Goal: Task Accomplishment & Management: Use online tool/utility

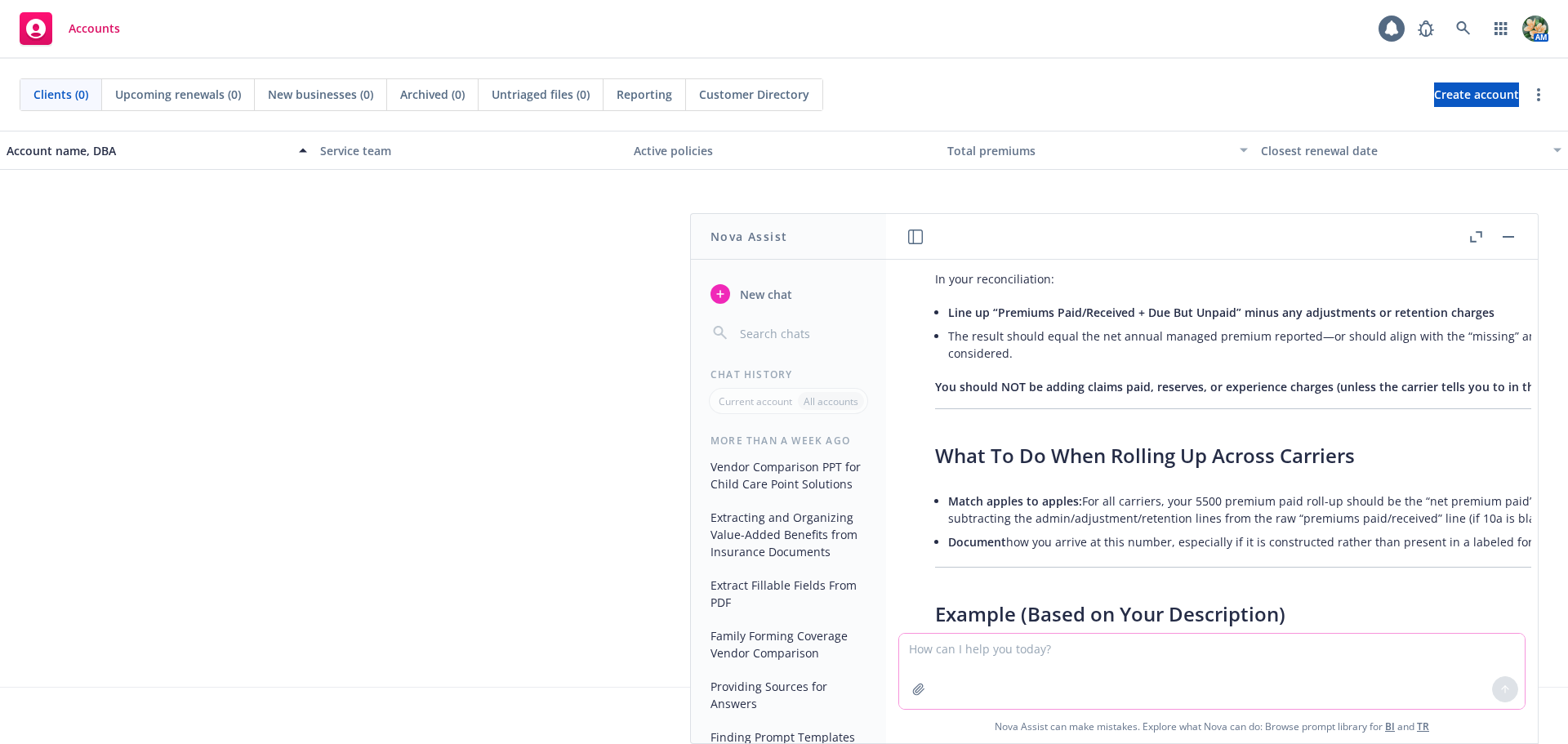
scroll to position [8705, 0]
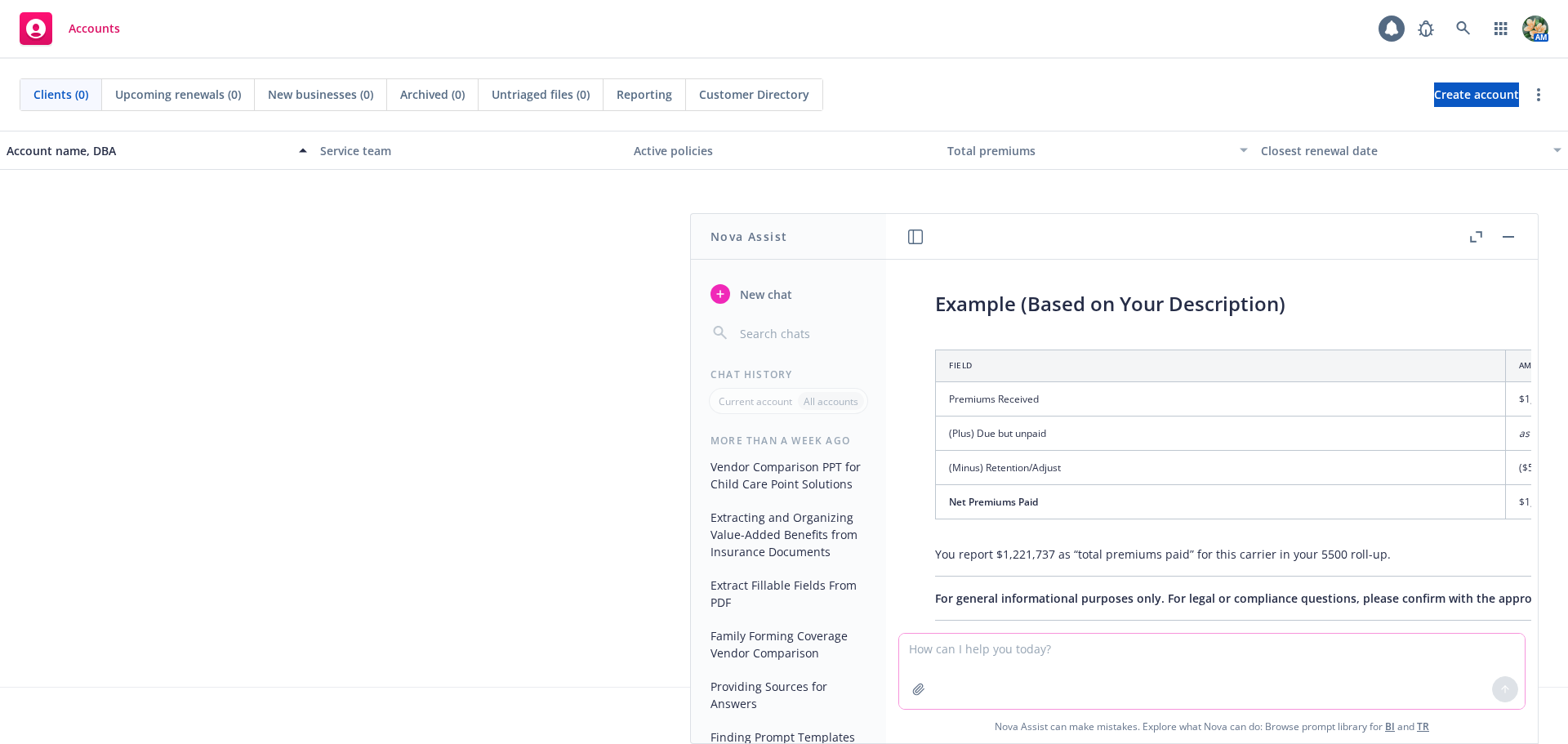
click at [973, 655] on textarea at bounding box center [1212, 671] width 626 height 75
type textarea "ok nova i have a new request"
click at [913, 243] on icon "button" at bounding box center [915, 237] width 15 height 15
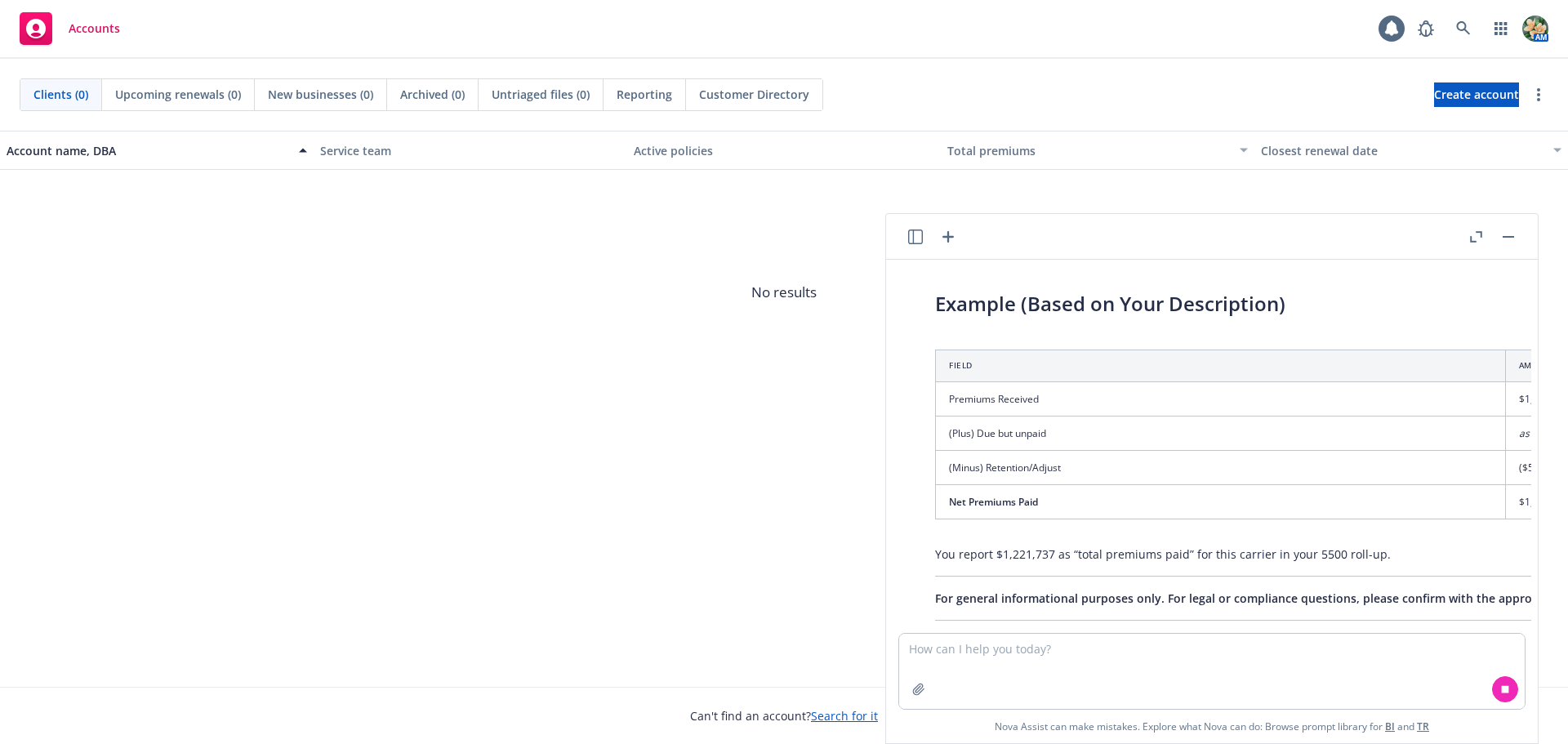
scroll to position [8800, 0]
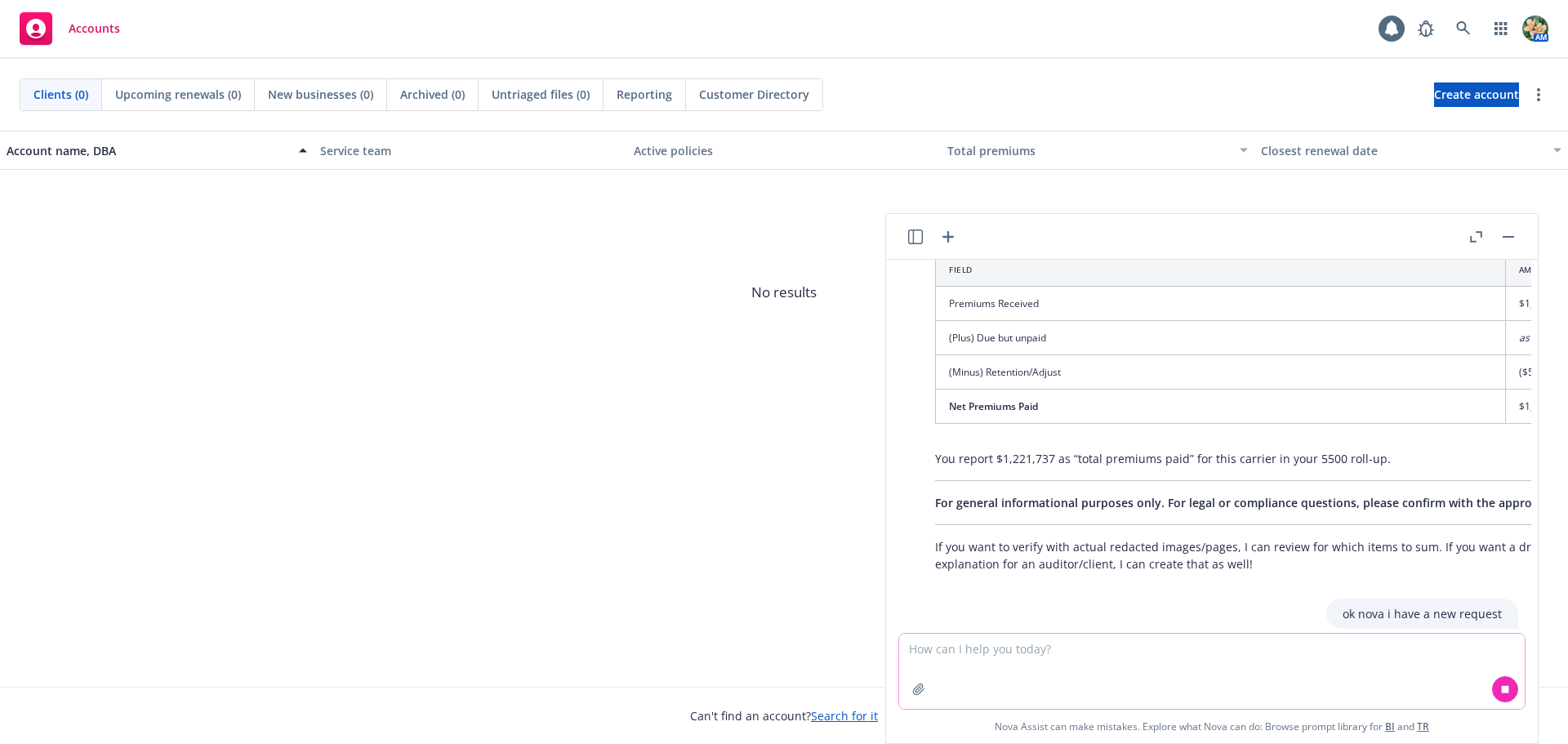
click at [1031, 664] on textarea at bounding box center [1212, 671] width 626 height 75
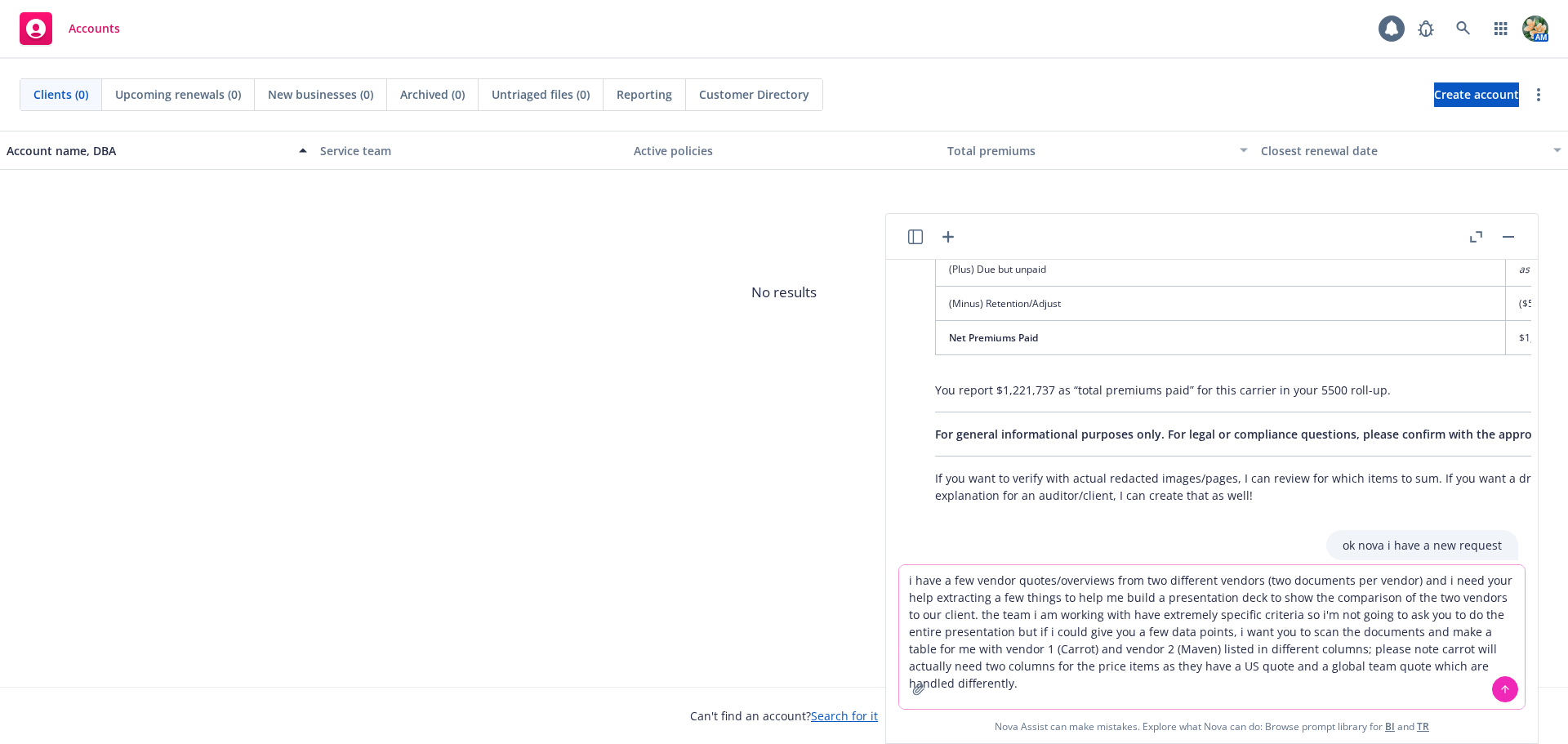
scroll to position [8890, 0]
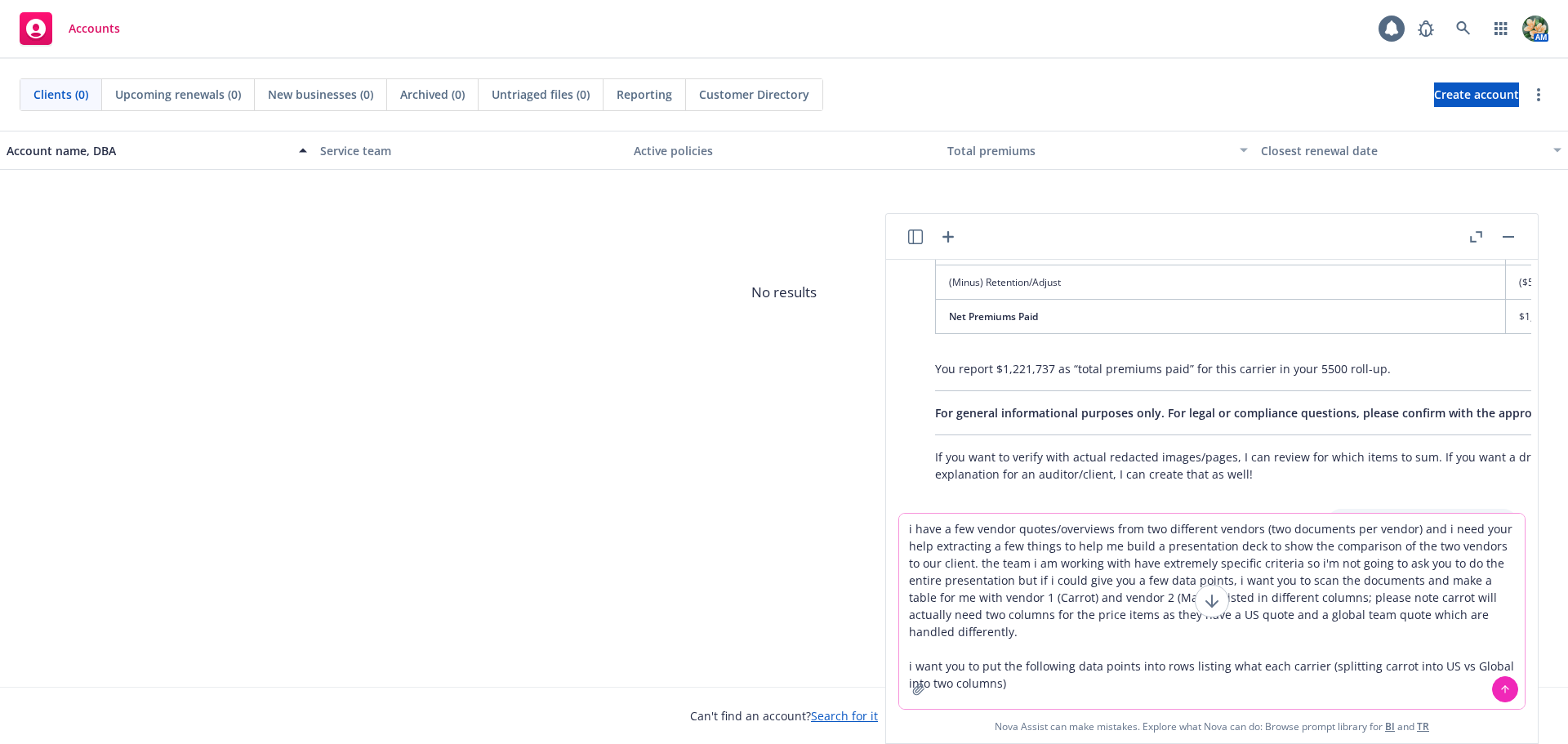
click at [1494, 604] on textarea "i have a few vendor quotes/overviews from two different vendors (two documents …" at bounding box center [1212, 611] width 626 height 195
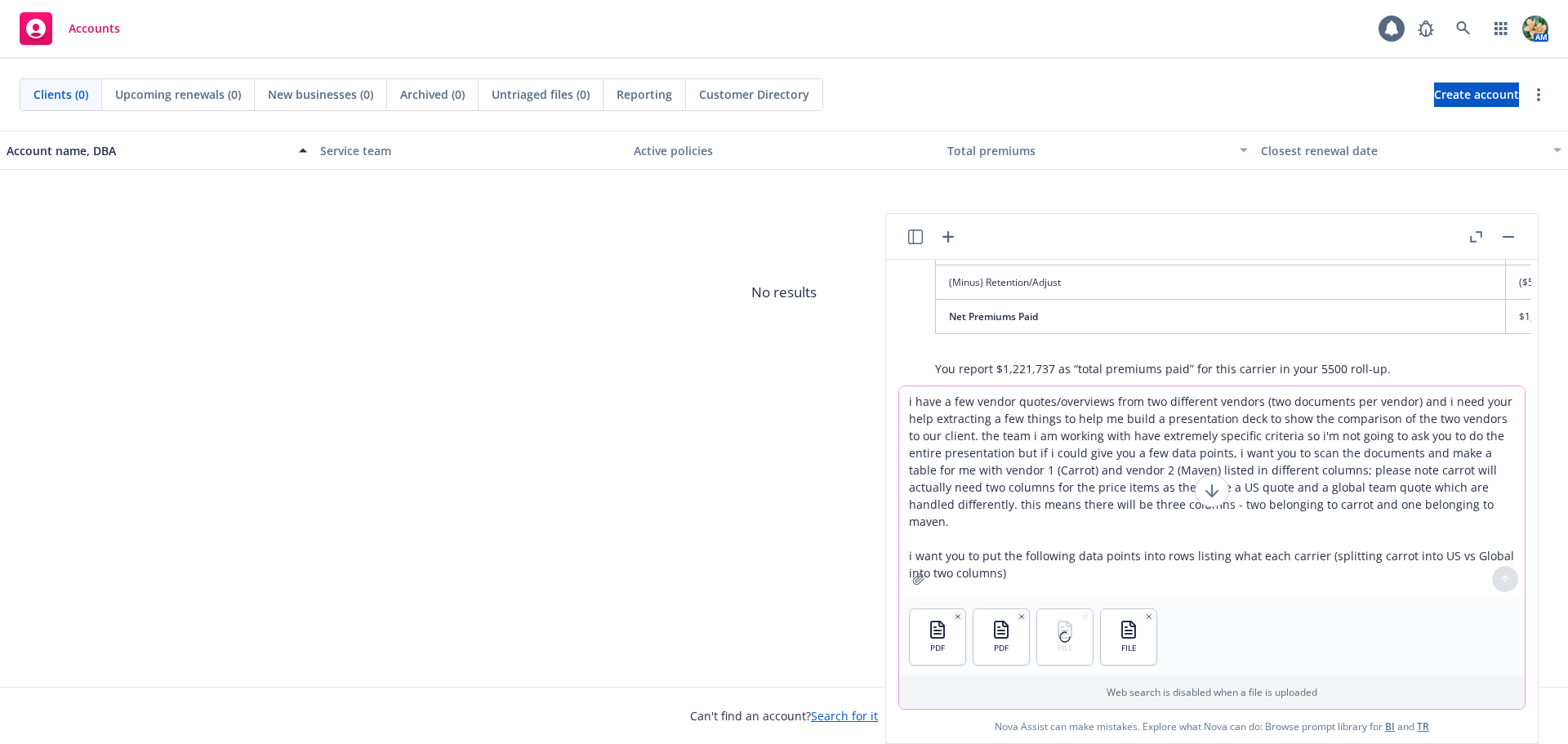
click at [1019, 555] on textarea "i have a few vendor quotes/overviews from two different vendors (two documents …" at bounding box center [1212, 492] width 626 height 212
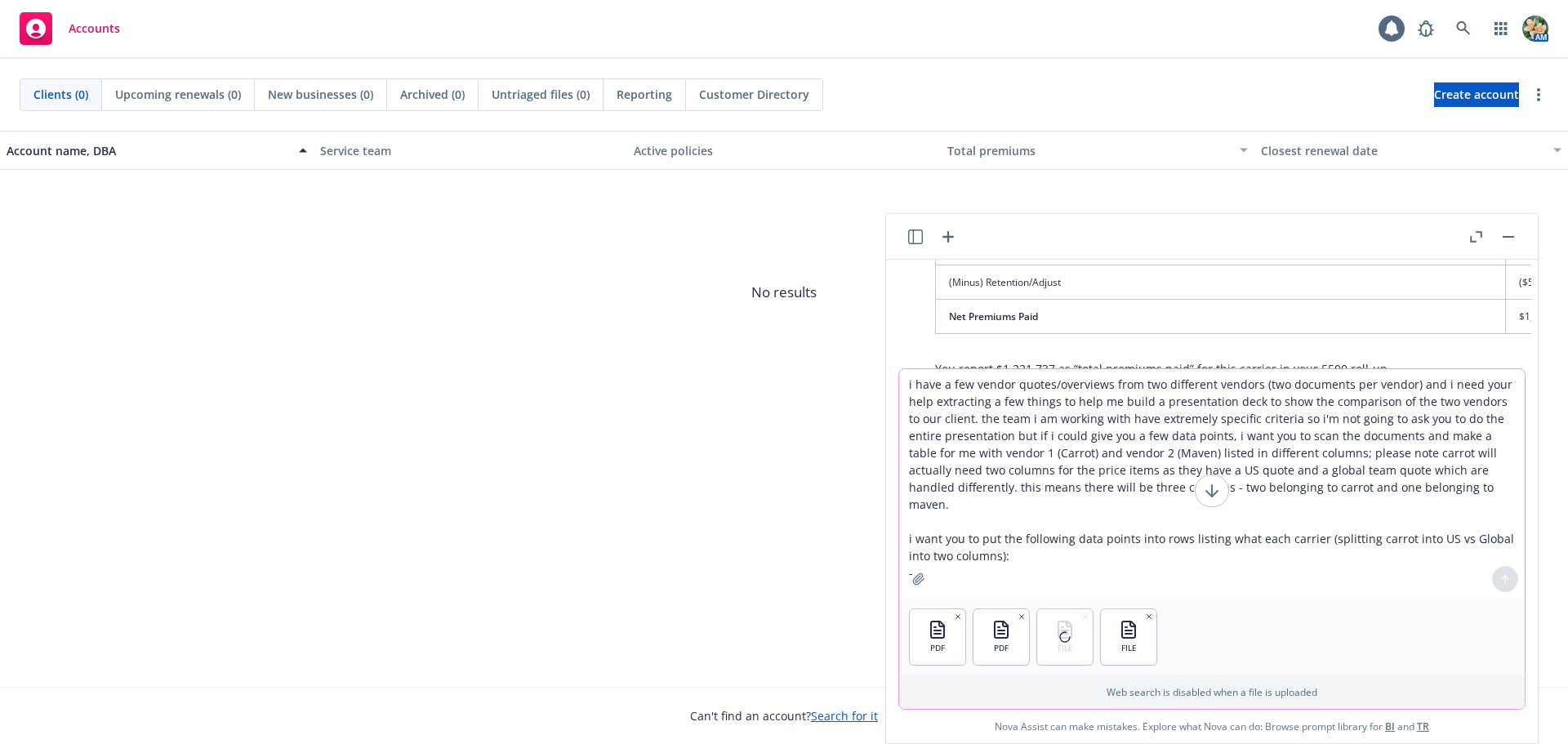
click at [940, 562] on textarea "i have a few vendor quotes/overviews from two different vendors (two documents …" at bounding box center [1212, 484] width 626 height 230
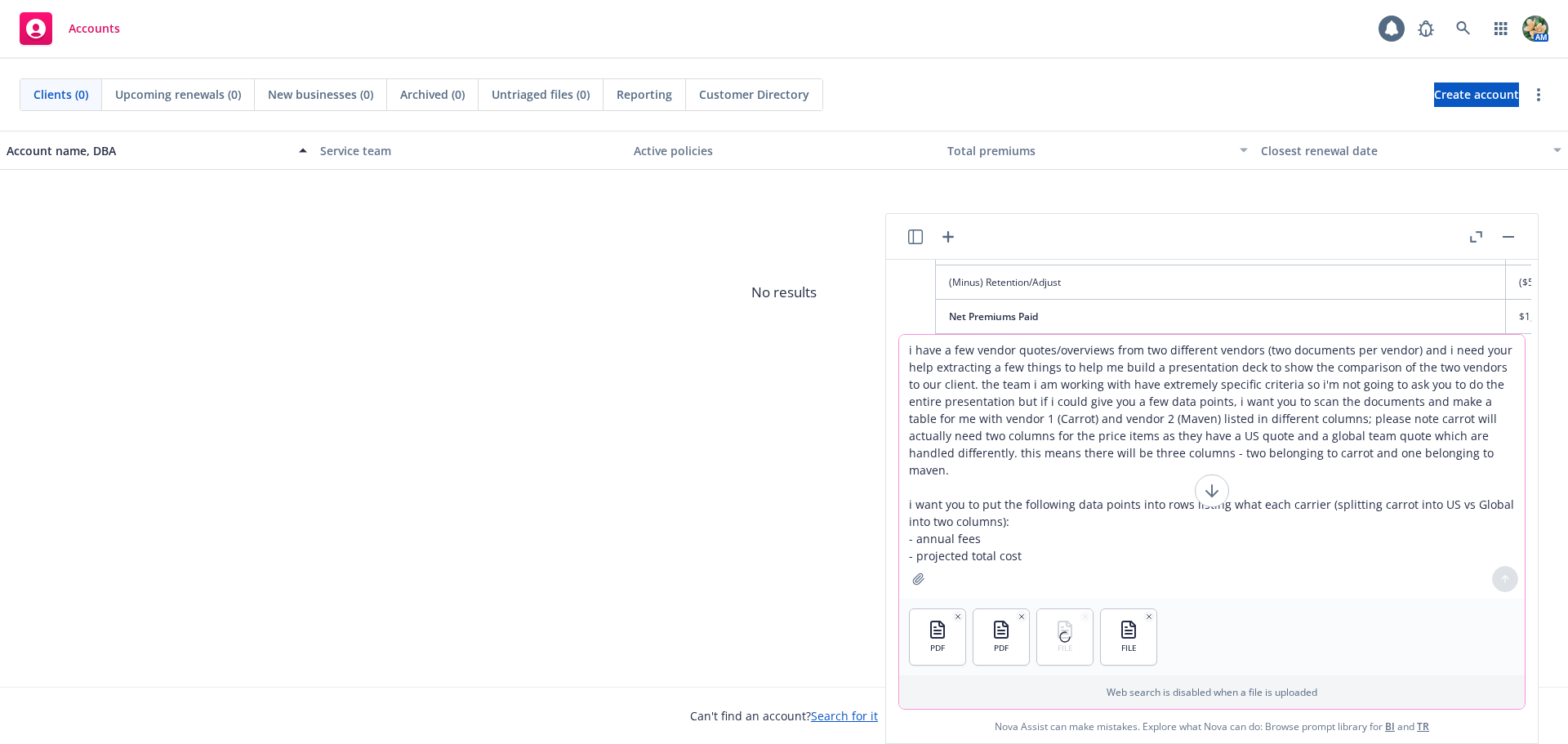
click at [916, 552] on textarea "i have a few vendor quotes/overviews from two different vendors (two documents …" at bounding box center [1212, 467] width 626 height 264
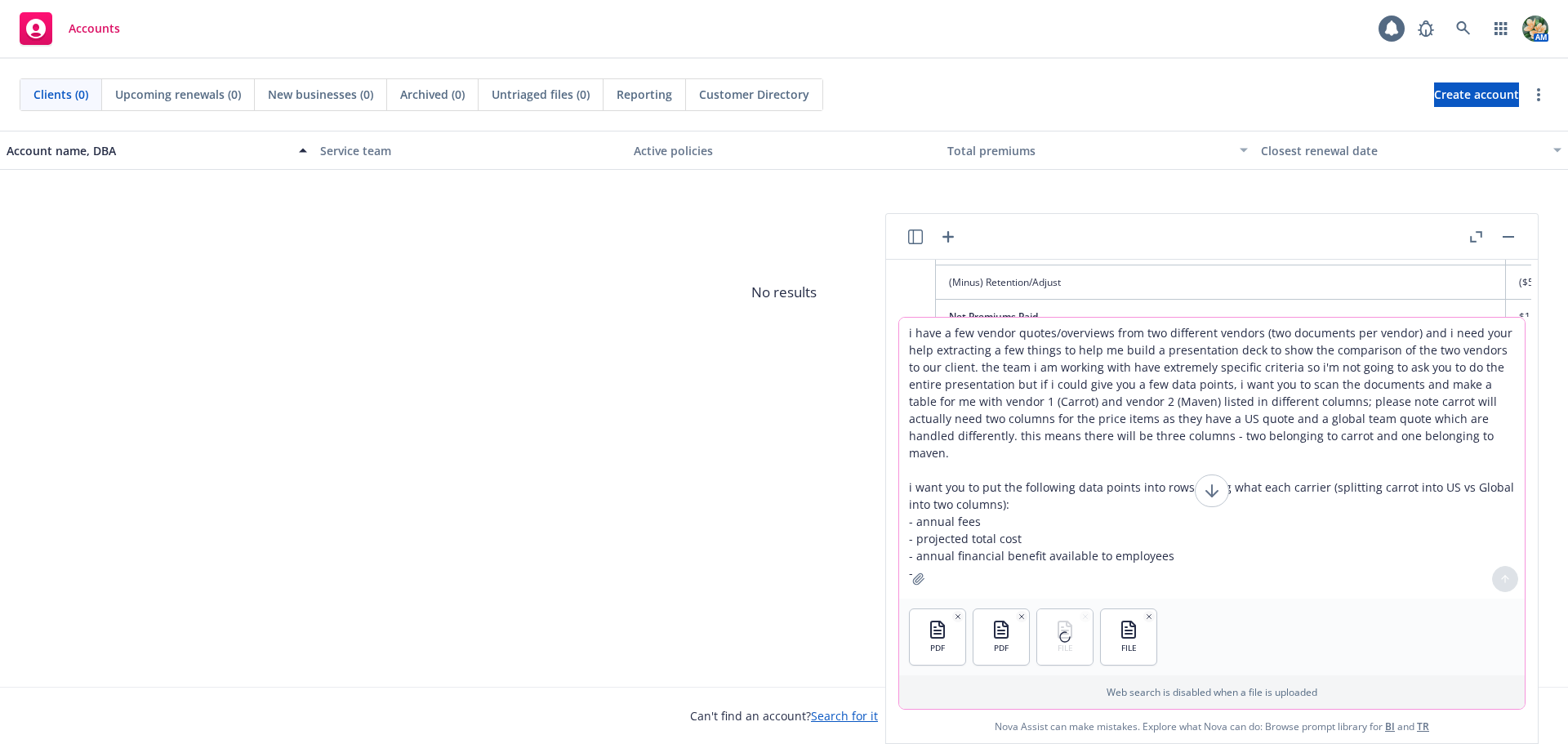
click at [1005, 559] on textarea "i have a few vendor quotes/overviews from two different vendors (two documents …" at bounding box center [1212, 458] width 626 height 281
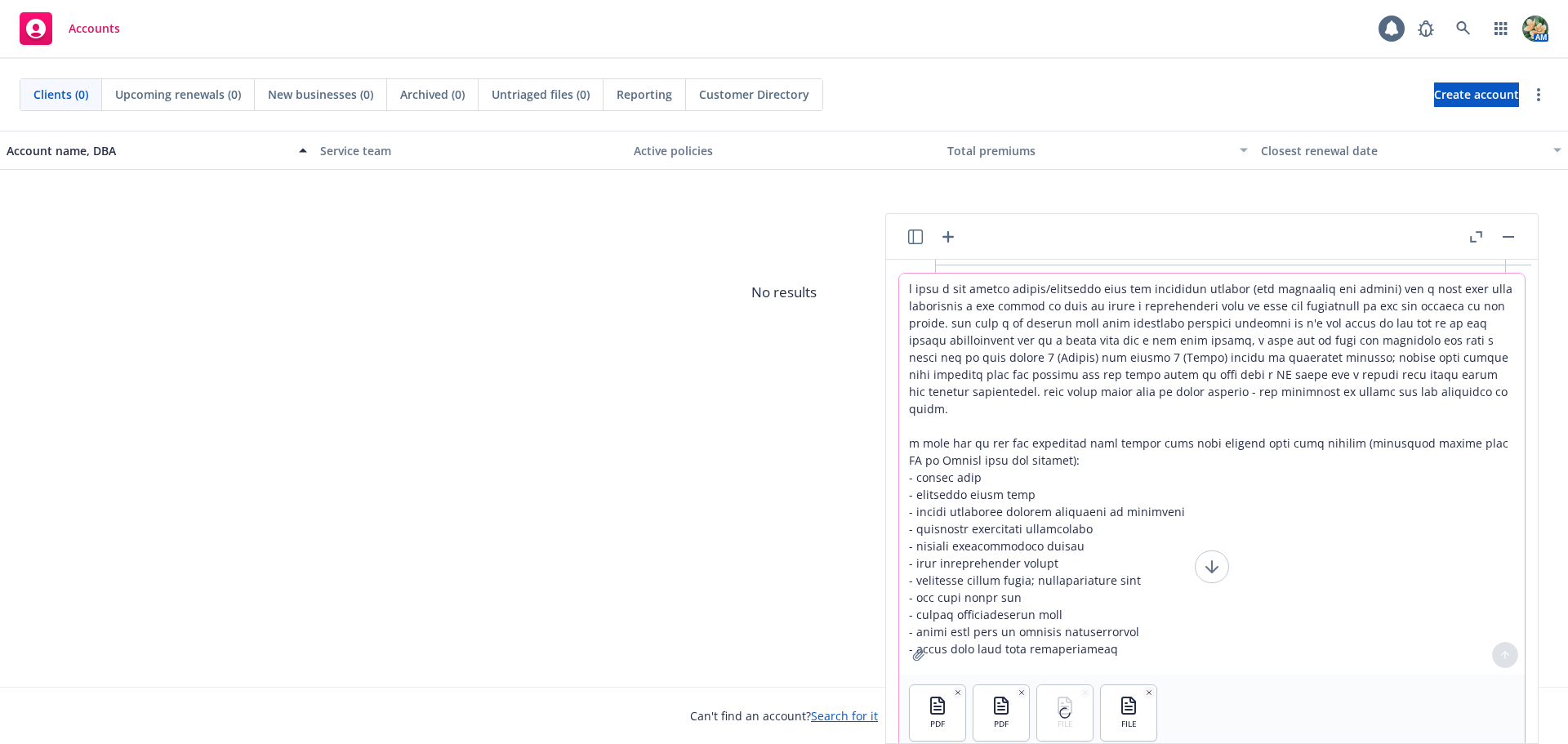
type textarea "i have a few vendor quotes/overviews from two different vendors (two documents …"
click at [1062, 711] on icon at bounding box center [1064, 712] width 17 height 17
click at [1087, 693] on div at bounding box center [1065, 713] width 56 height 56
click at [1056, 458] on textarea at bounding box center [1212, 474] width 626 height 401
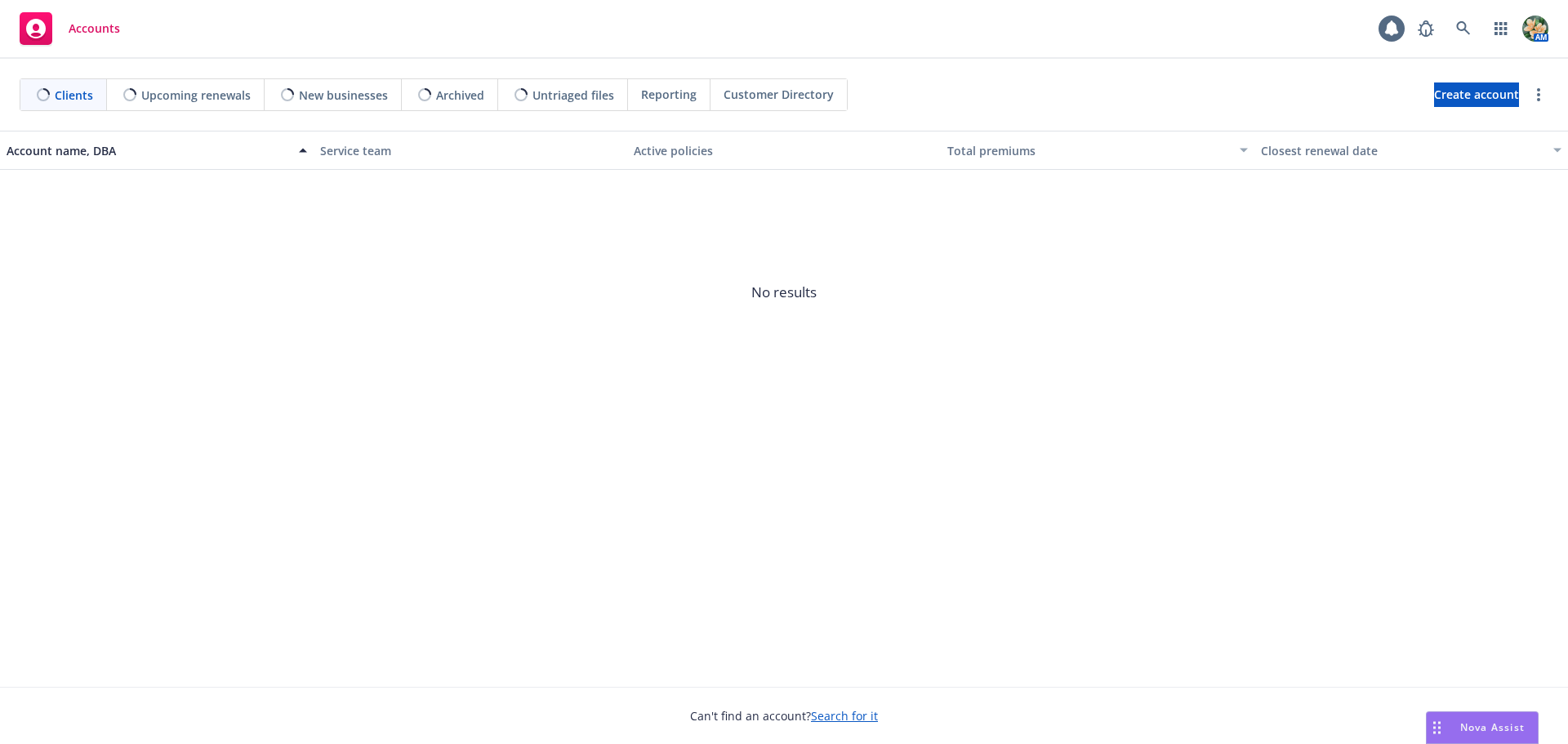
click at [1466, 722] on span "Nova Assist" at bounding box center [1492, 727] width 65 height 14
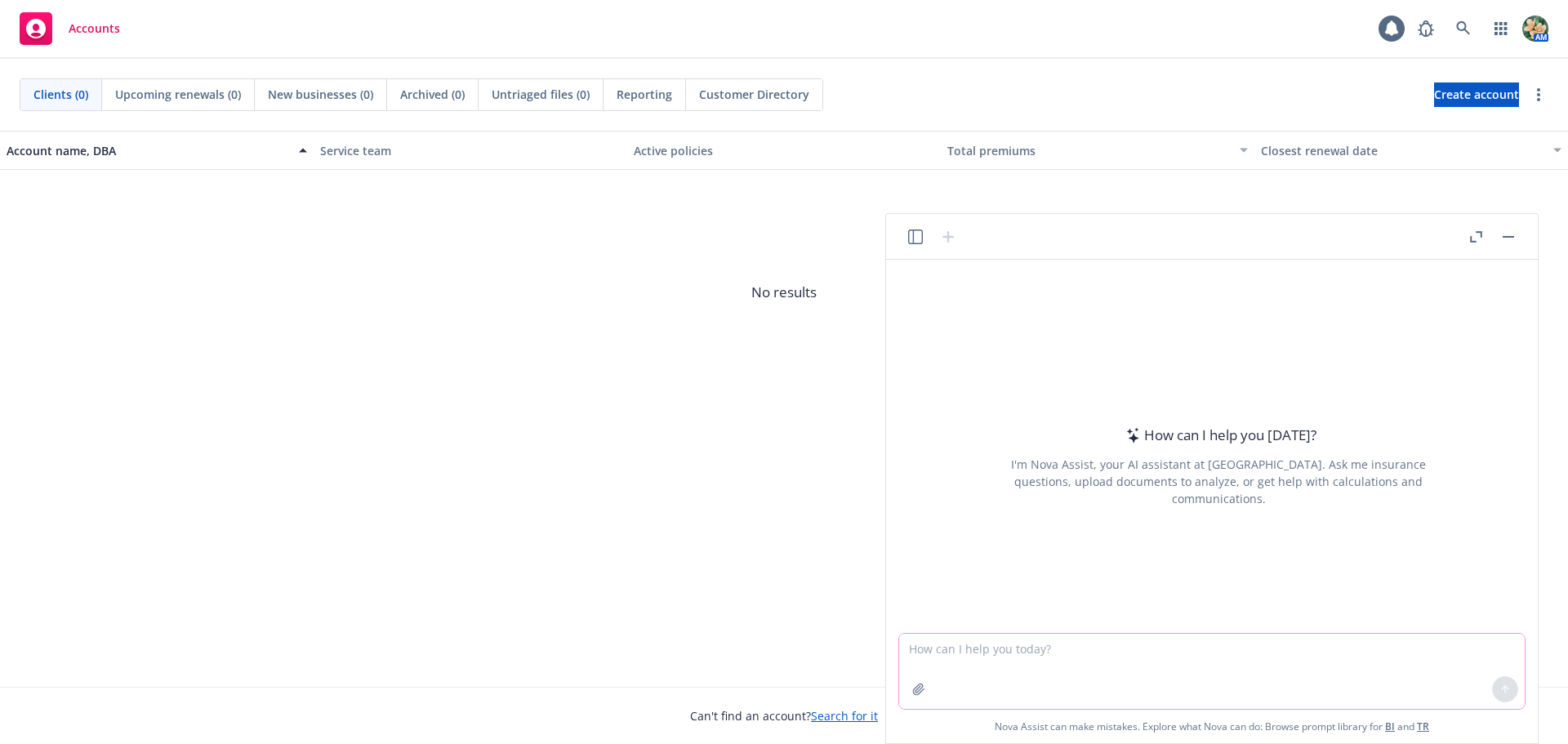
click at [964, 660] on textarea at bounding box center [1212, 671] width 626 height 75
paste textarea "i have a few vendor quotes/overviews from two different vendors (two documents …"
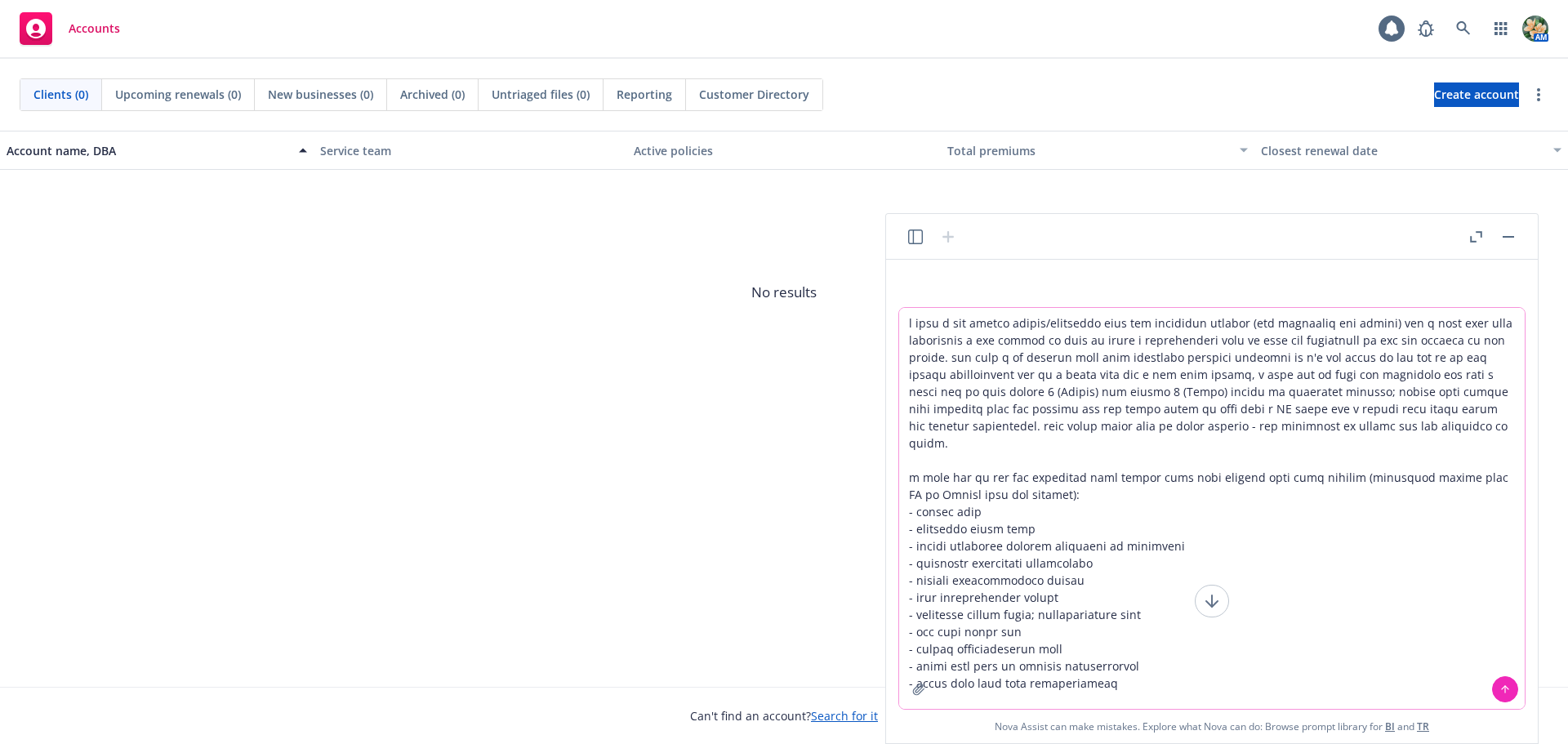
type textarea "i have a few vendor quotes/overviews from two different vendors (two documents …"
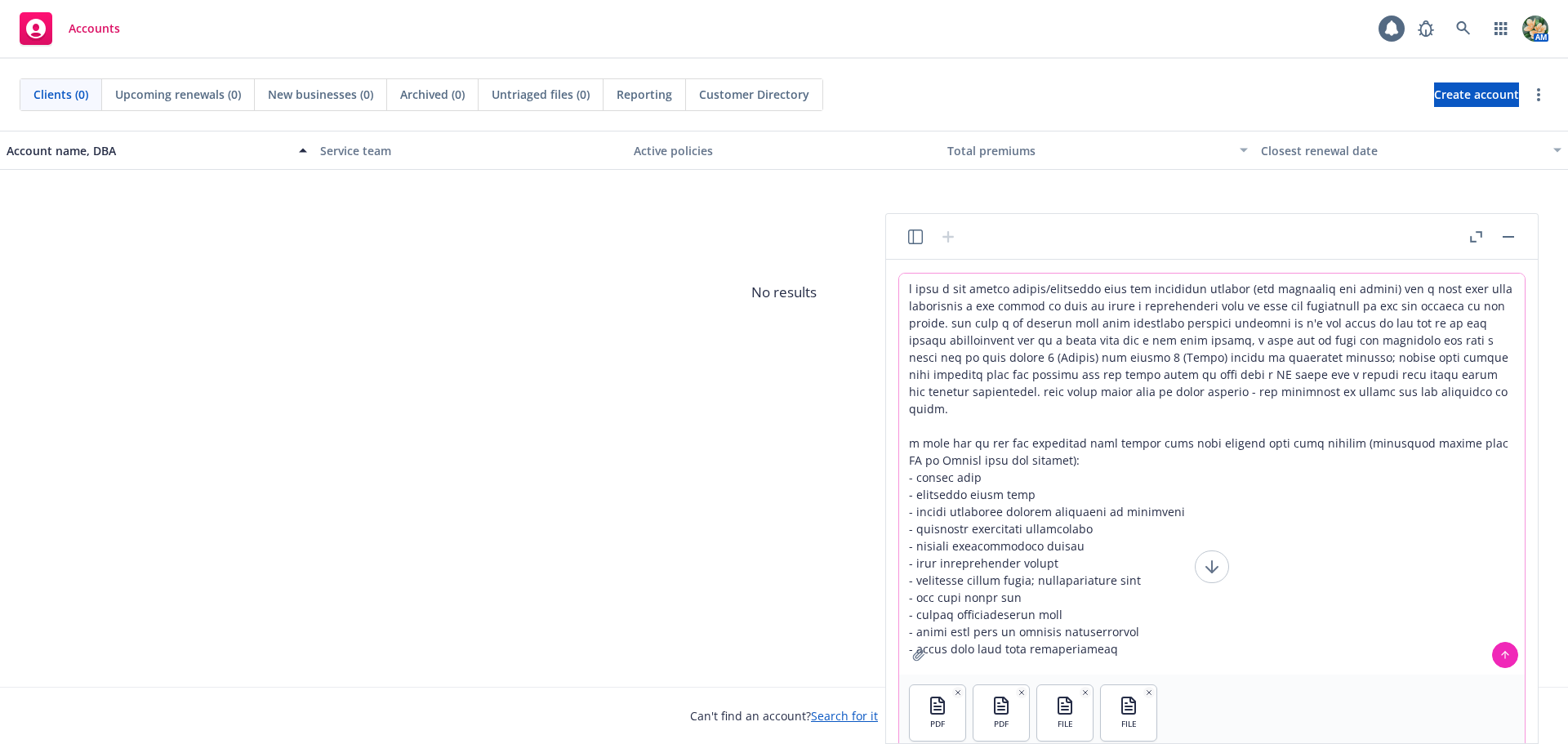
click at [1502, 654] on icon at bounding box center [1505, 654] width 11 height 11
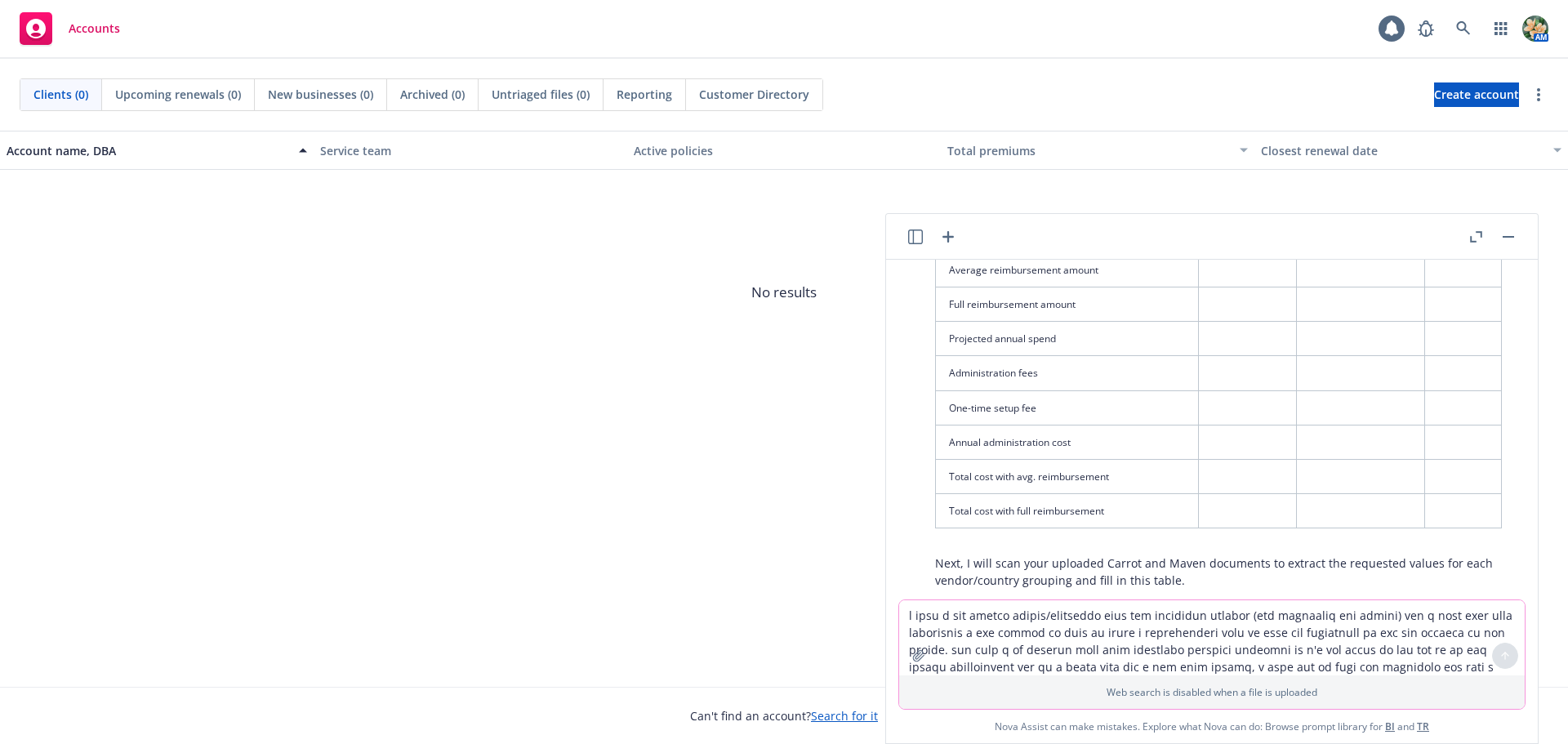
scroll to position [1457, 0]
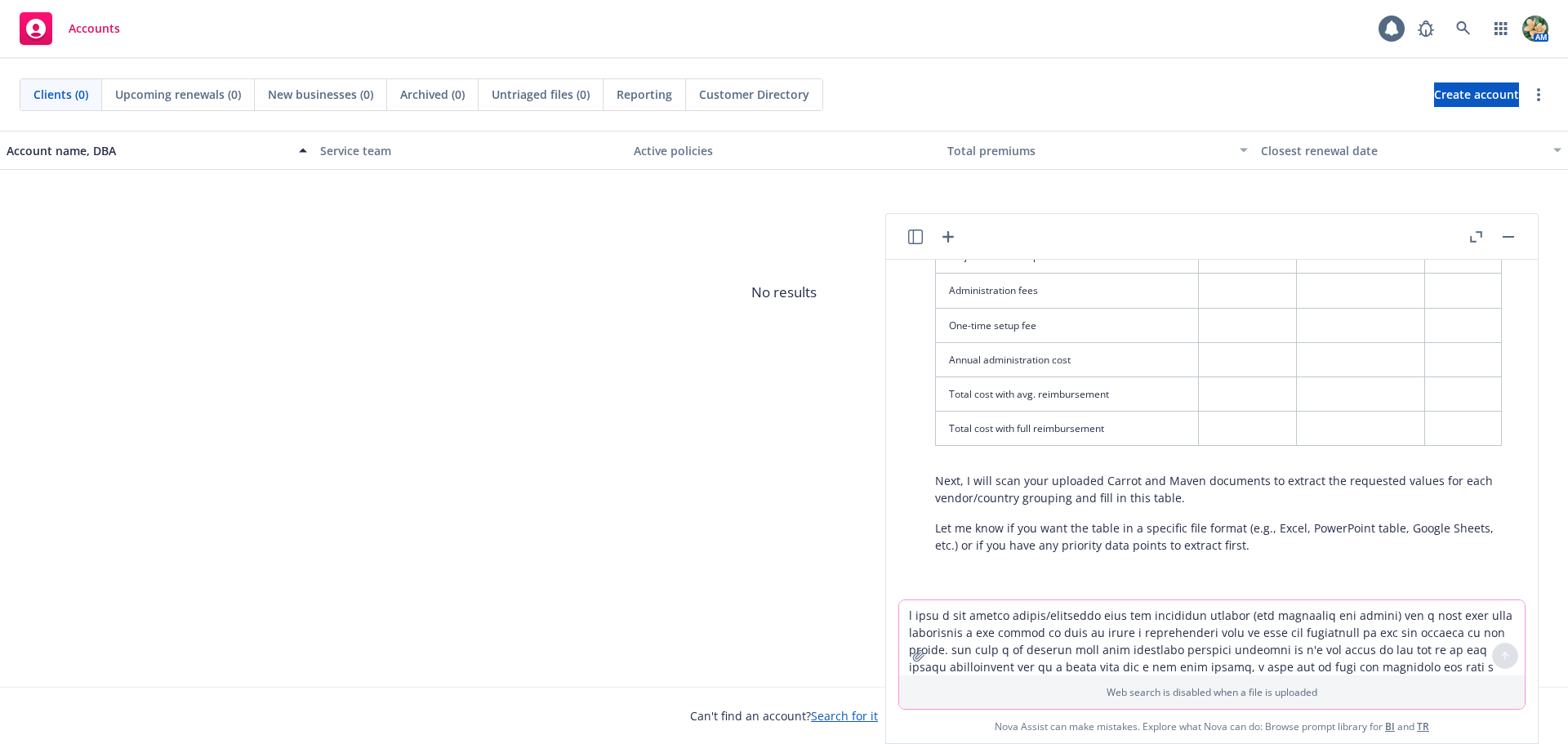
click at [1138, 625] on textarea at bounding box center [1212, 637] width 626 height 75
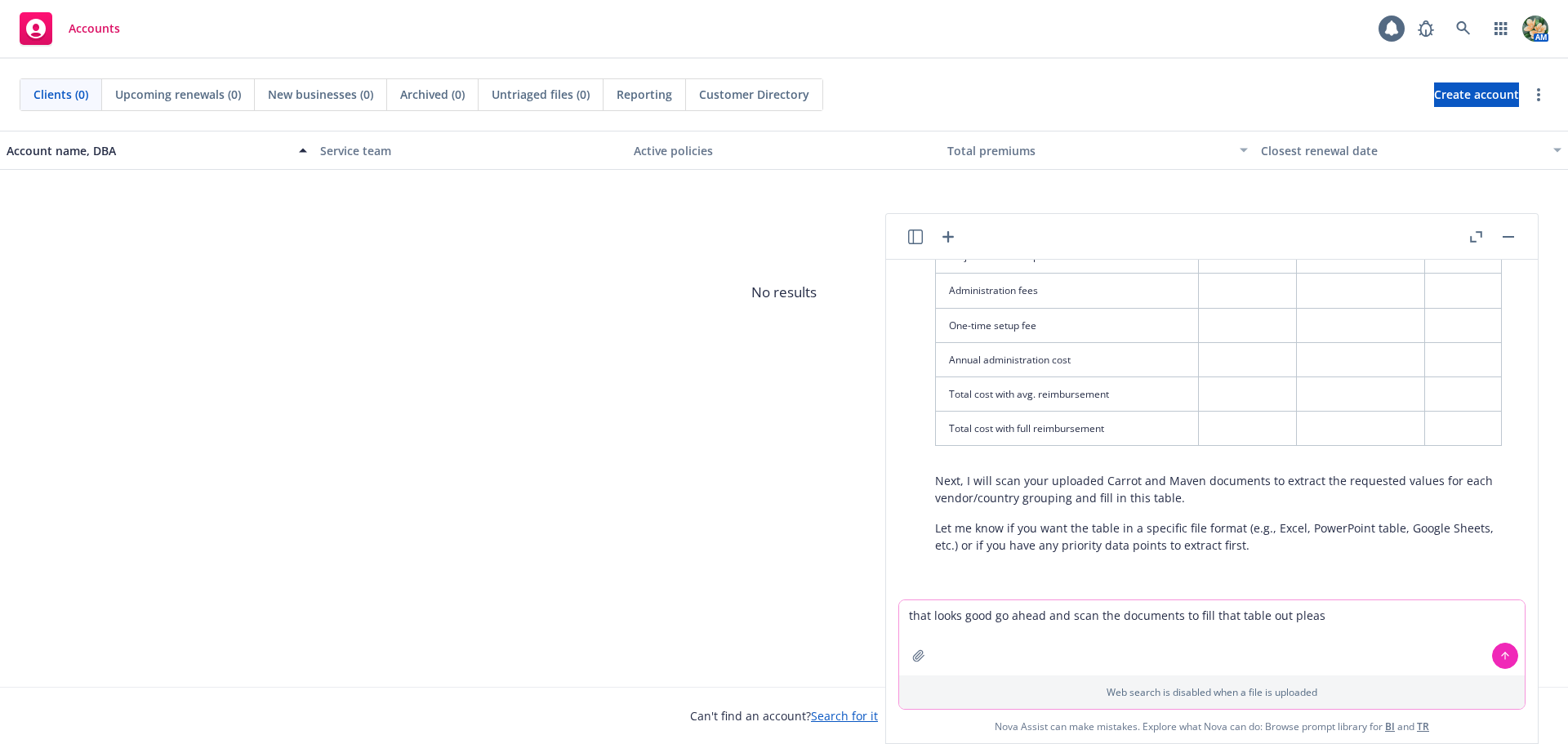
type textarea "that looks good go ahead and scan the documents to fill that table out please"
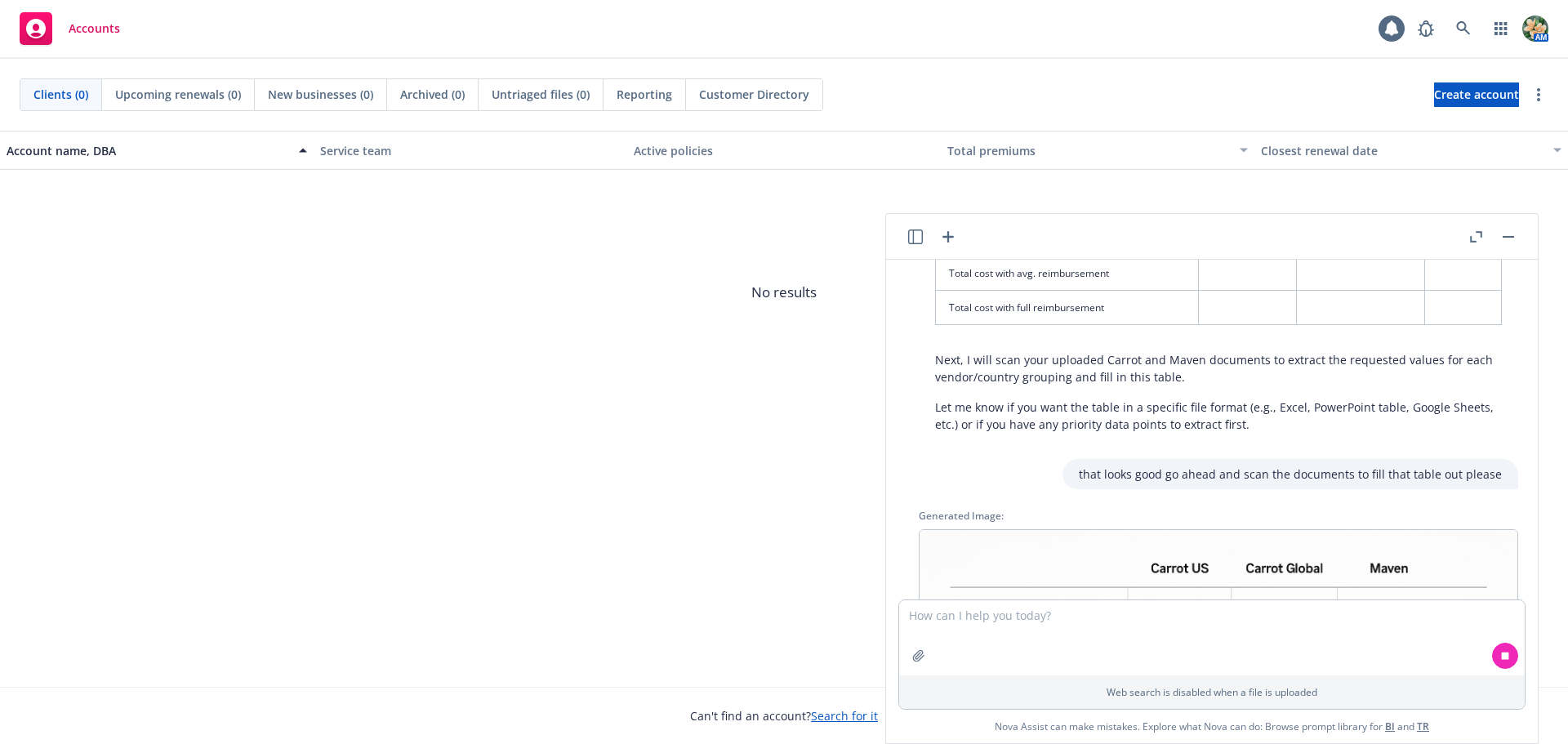
scroll to position [1982, 0]
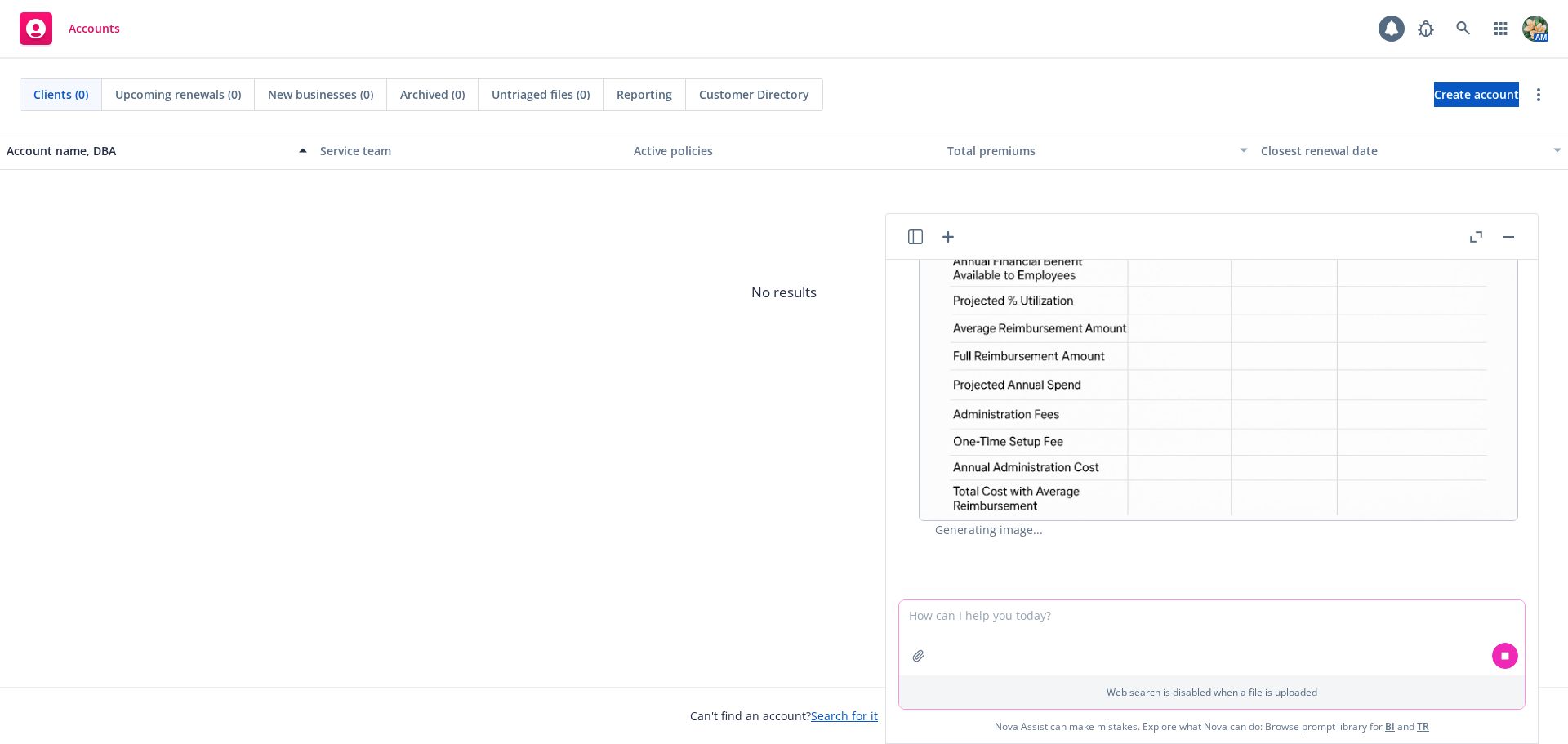
click at [1104, 630] on textarea at bounding box center [1212, 637] width 626 height 75
click at [1500, 659] on icon at bounding box center [1505, 655] width 11 height 11
click at [1173, 634] on textarea at bounding box center [1212, 637] width 626 height 75
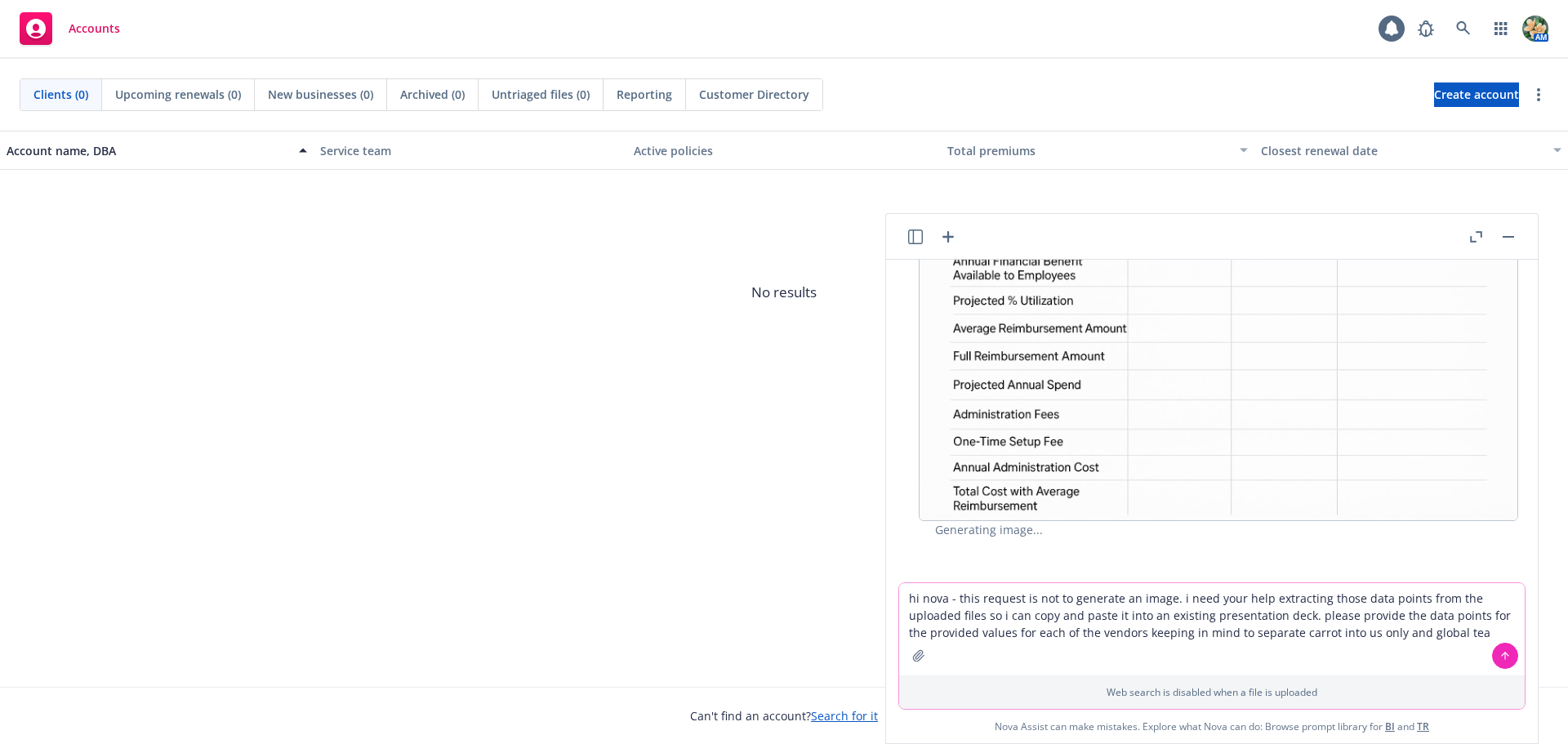
type textarea "hi nova - this request is not to generate an image. i need your help extracting…"
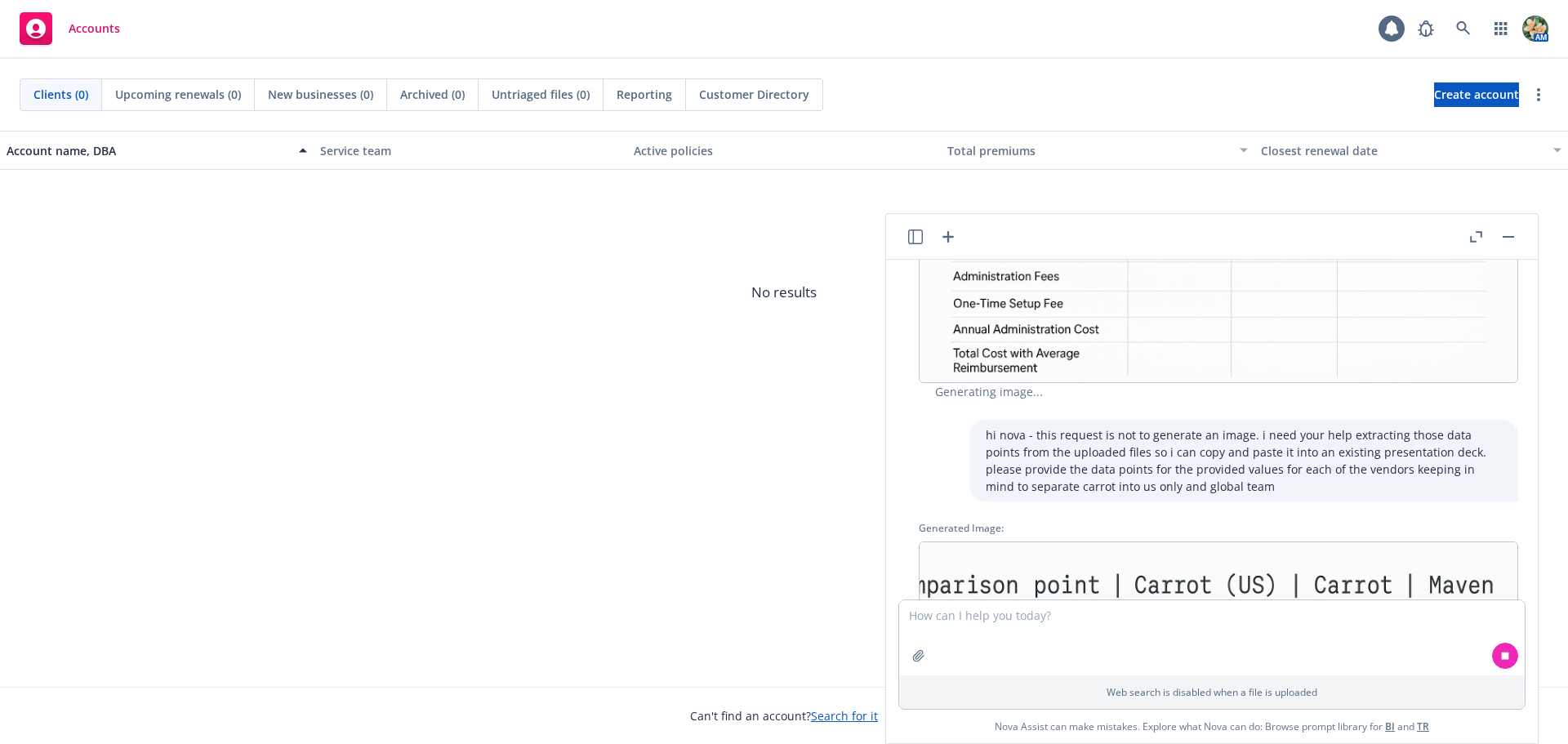
scroll to position [2202, 0]
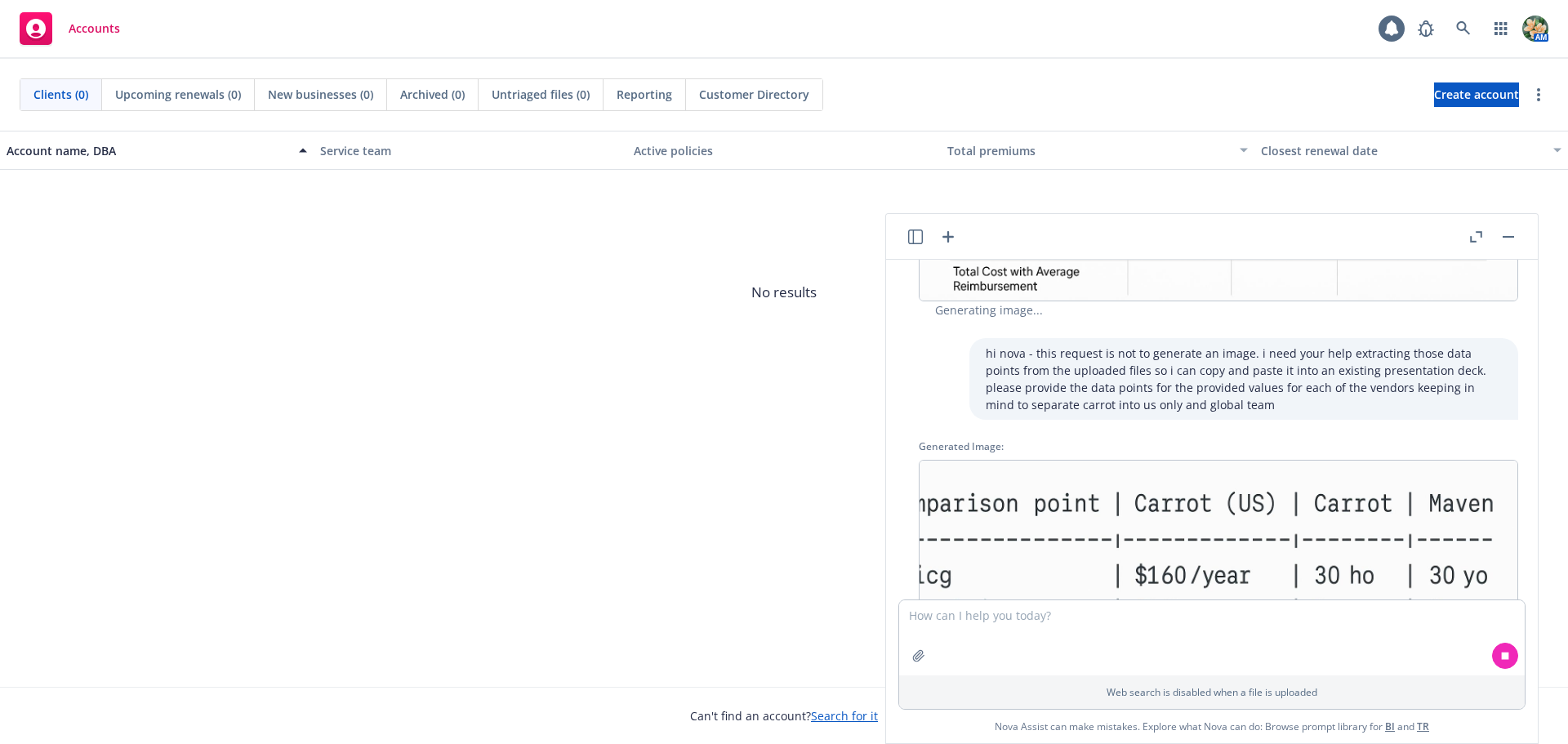
drag, startPoint x: 1472, startPoint y: 233, endPoint x: 1457, endPoint y: 243, distance: 17.7
click at [1472, 233] on icon "button" at bounding box center [1476, 236] width 12 height 11
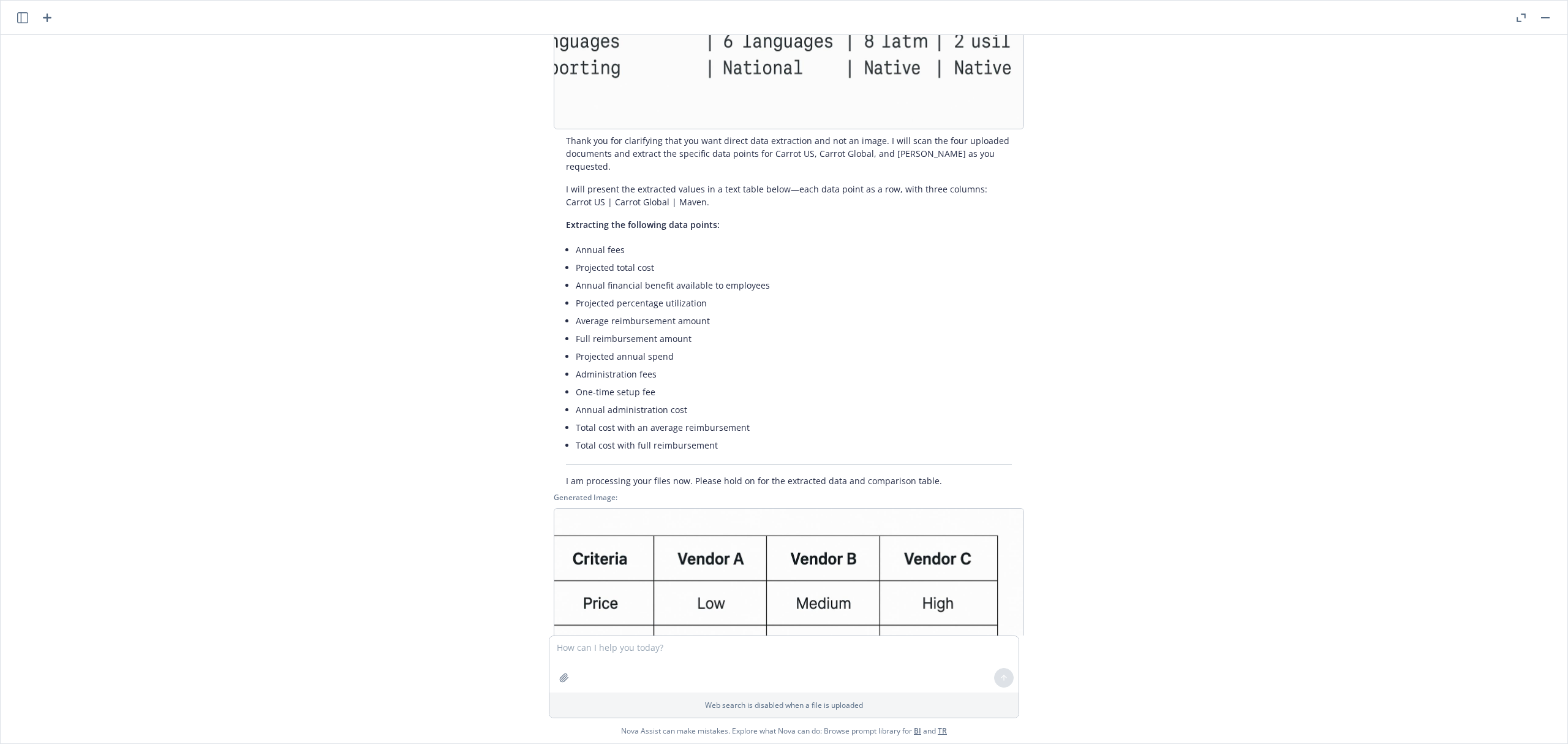
scroll to position [2255, 0]
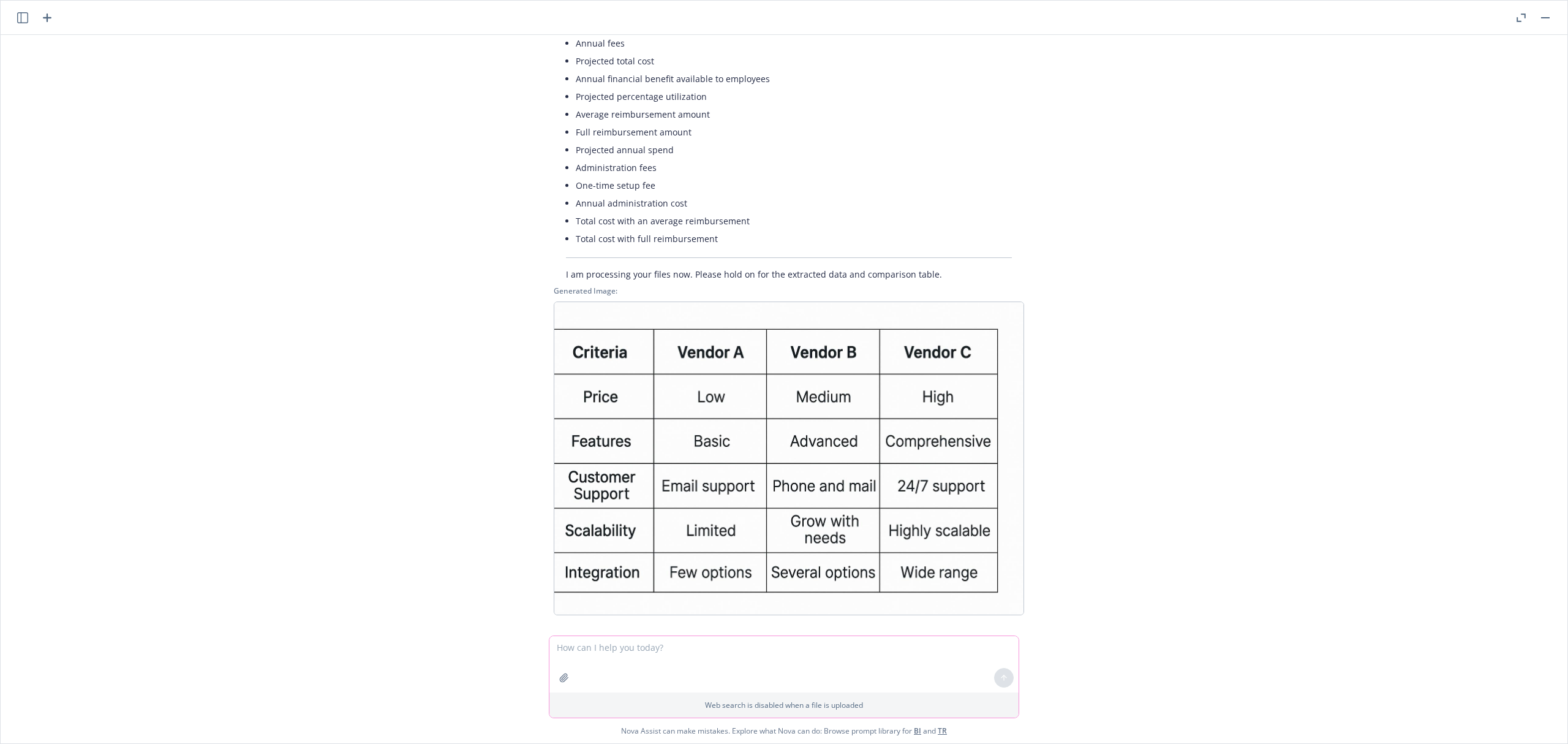
click at [638, 557] on textarea at bounding box center [784, 664] width 469 height 56
type textarea "can you give me the data points in a text response that i can copy and paste? i…"
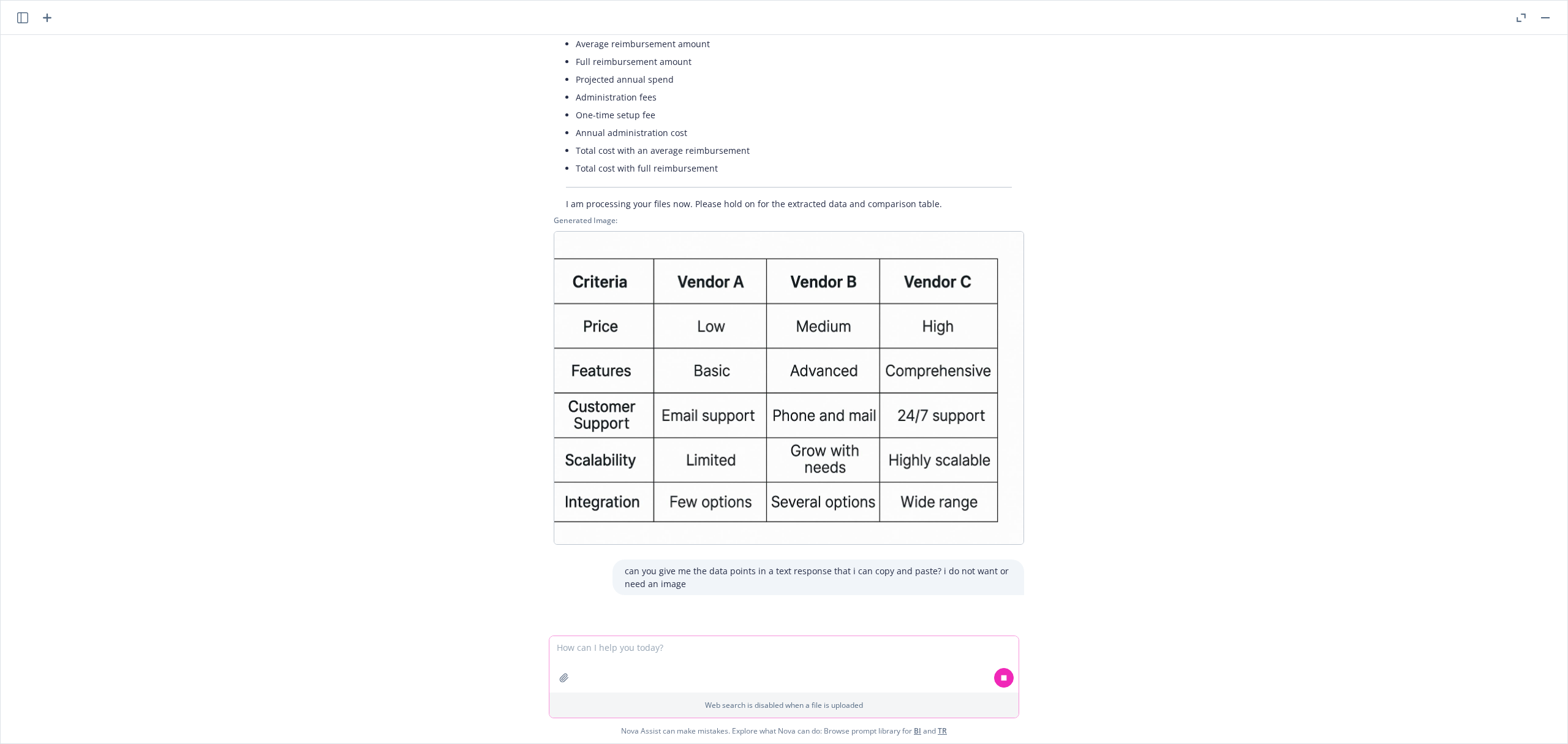
scroll to position [2372, 0]
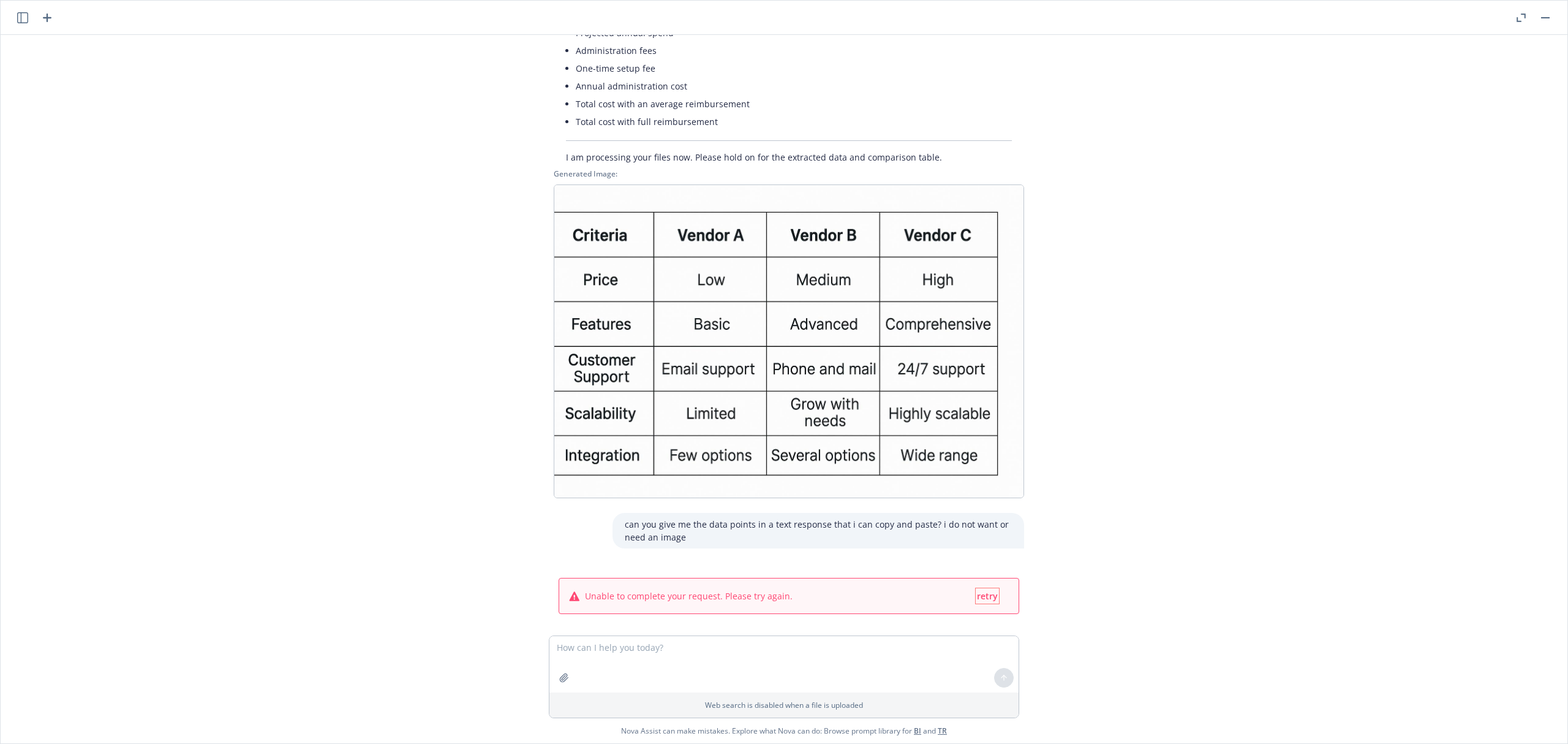
click at [978, 557] on span "retry" at bounding box center [988, 596] width 21 height 12
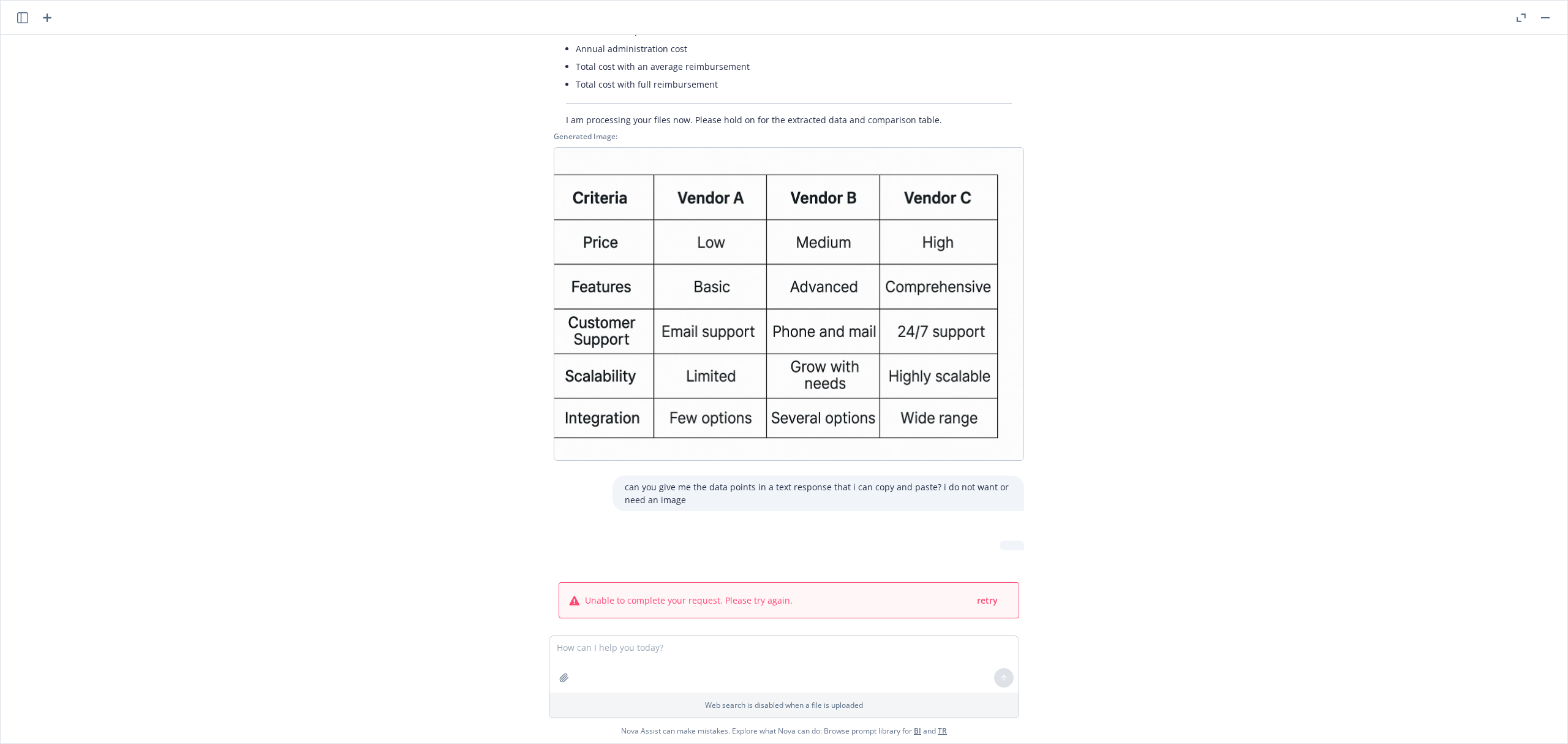
scroll to position [2412, 0]
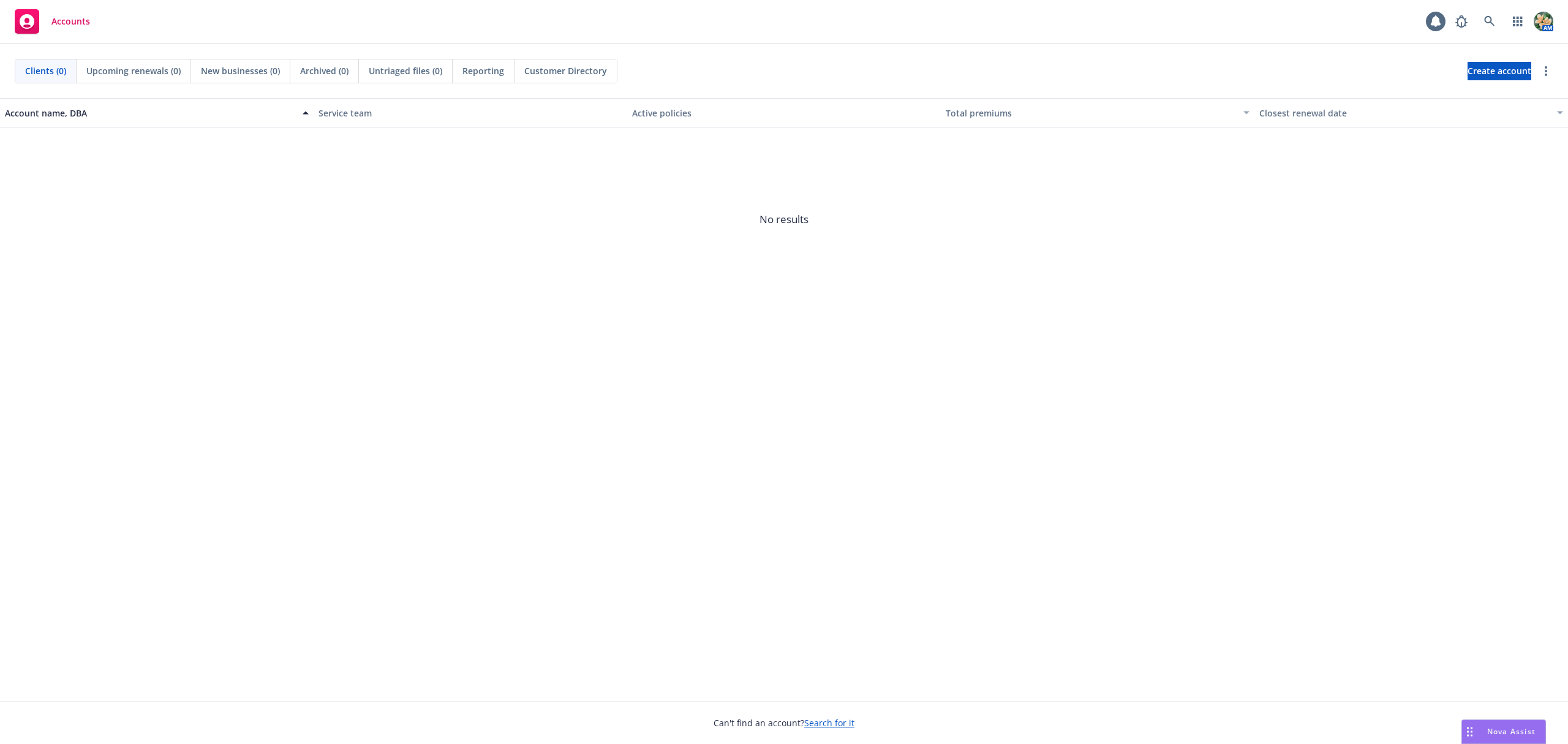
click at [1514, 721] on div "Nova Assist" at bounding box center [1504, 731] width 83 height 23
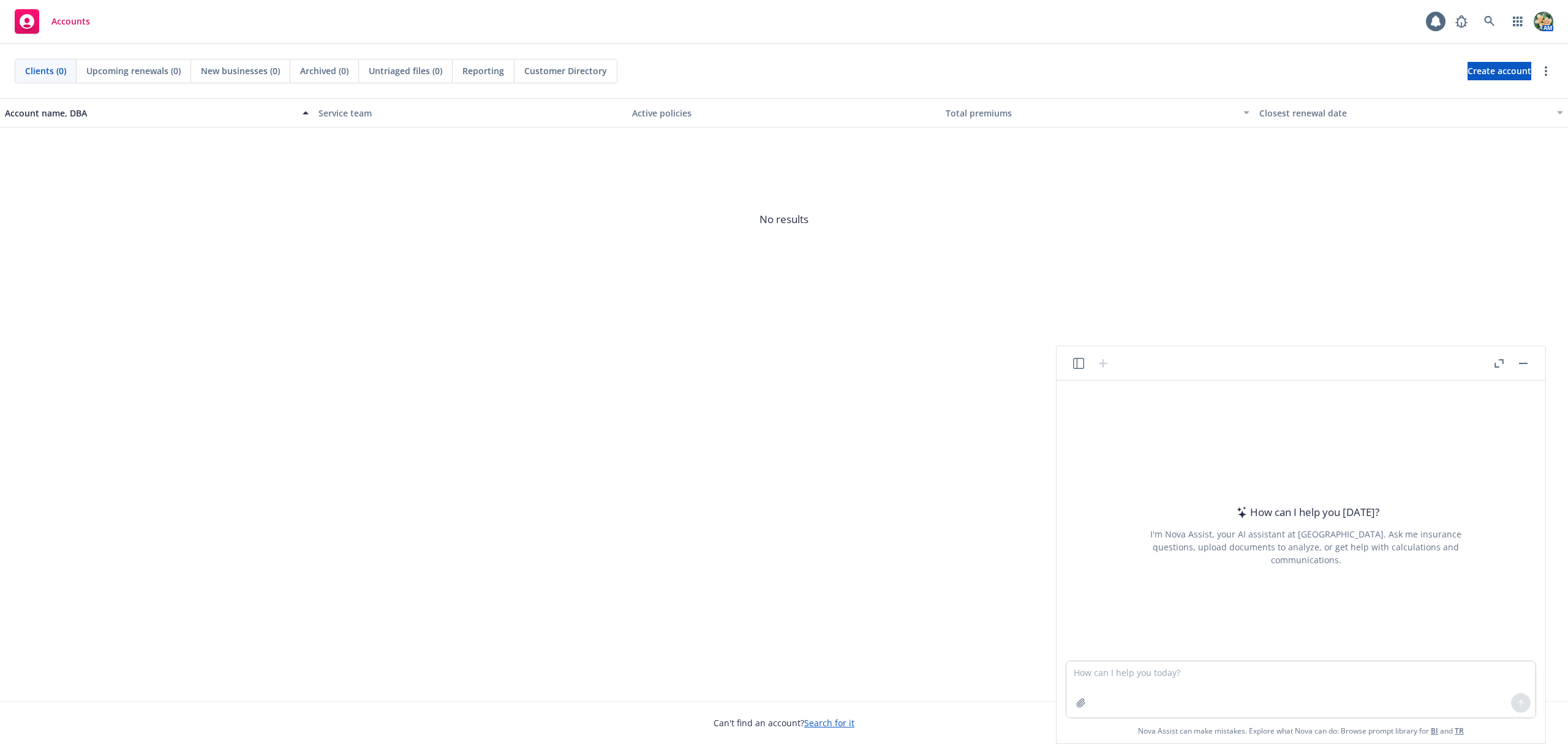
click at [1078, 363] on icon "button" at bounding box center [1078, 363] width 11 height 11
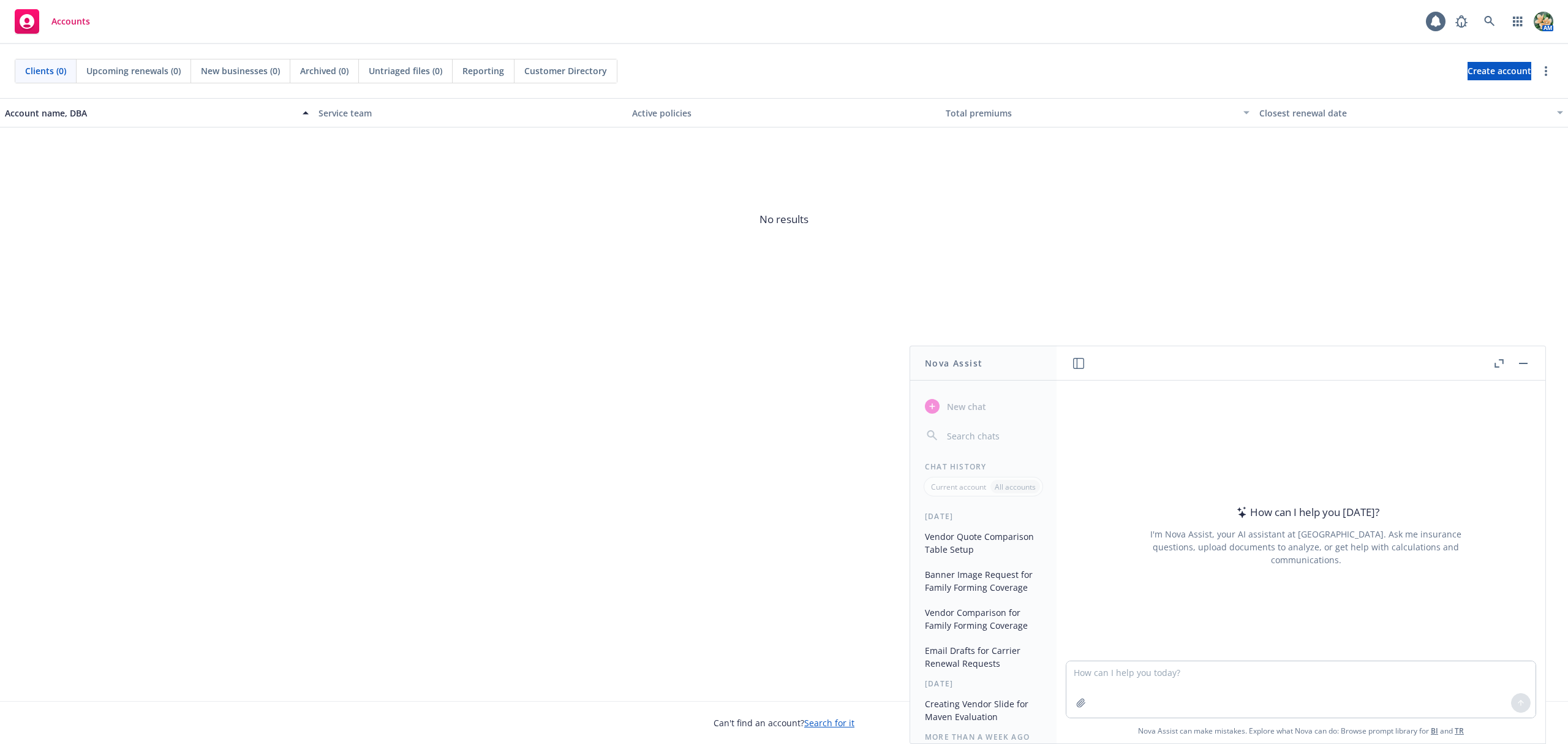
click at [954, 542] on button "Vendor Quote Comparison Table Setup" at bounding box center [983, 543] width 127 height 33
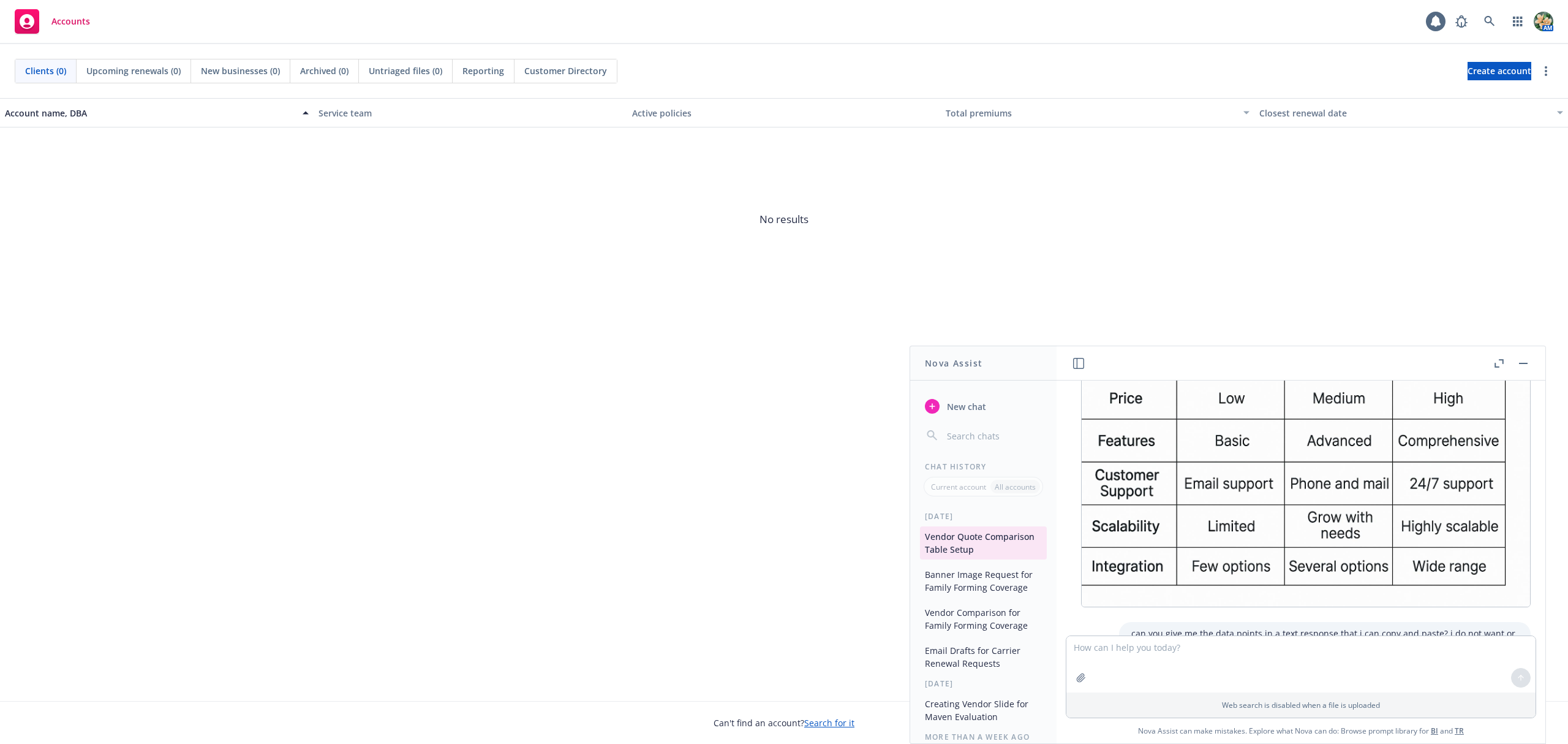
scroll to position [3666, 0]
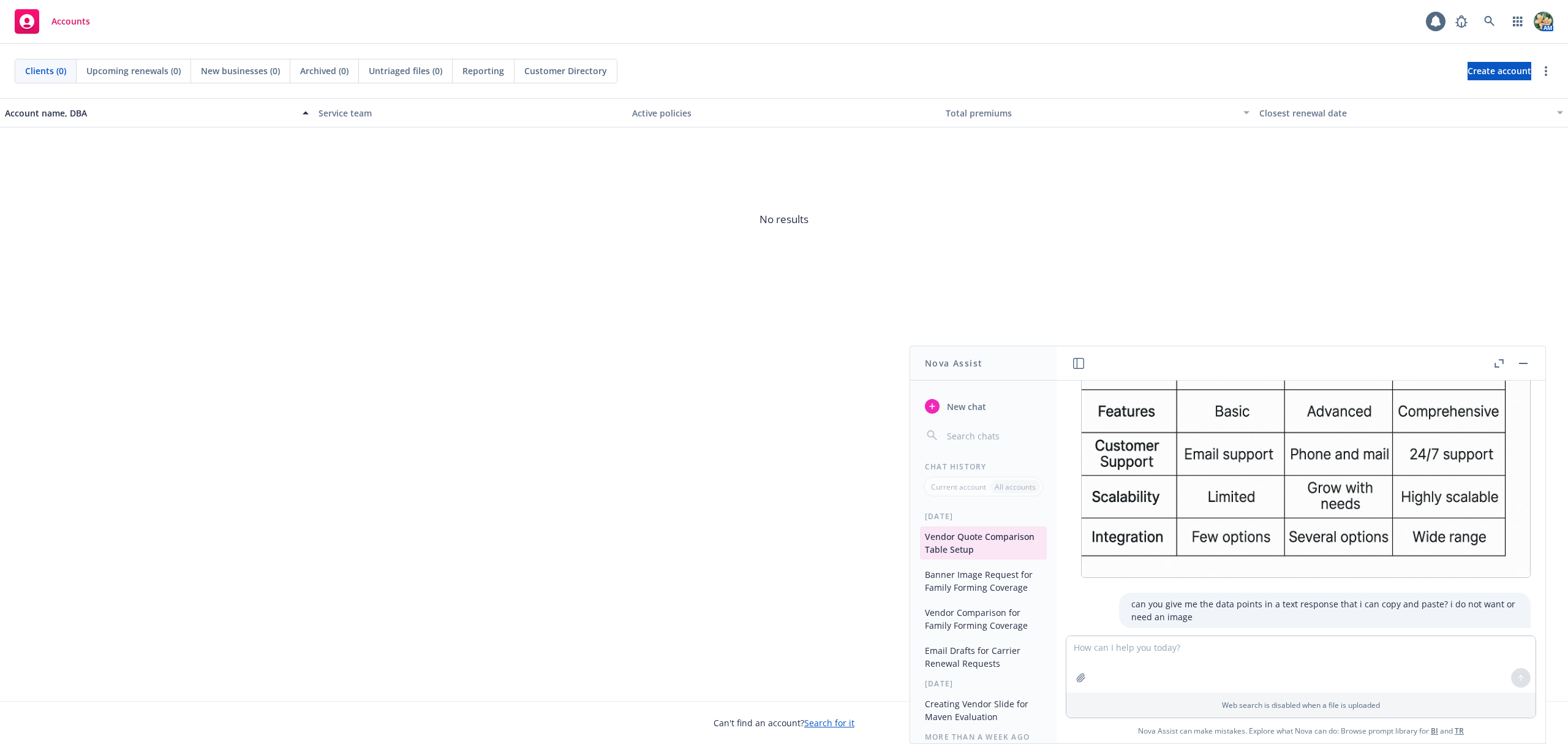
click at [1500, 363] on icon "button" at bounding box center [1499, 363] width 9 height 8
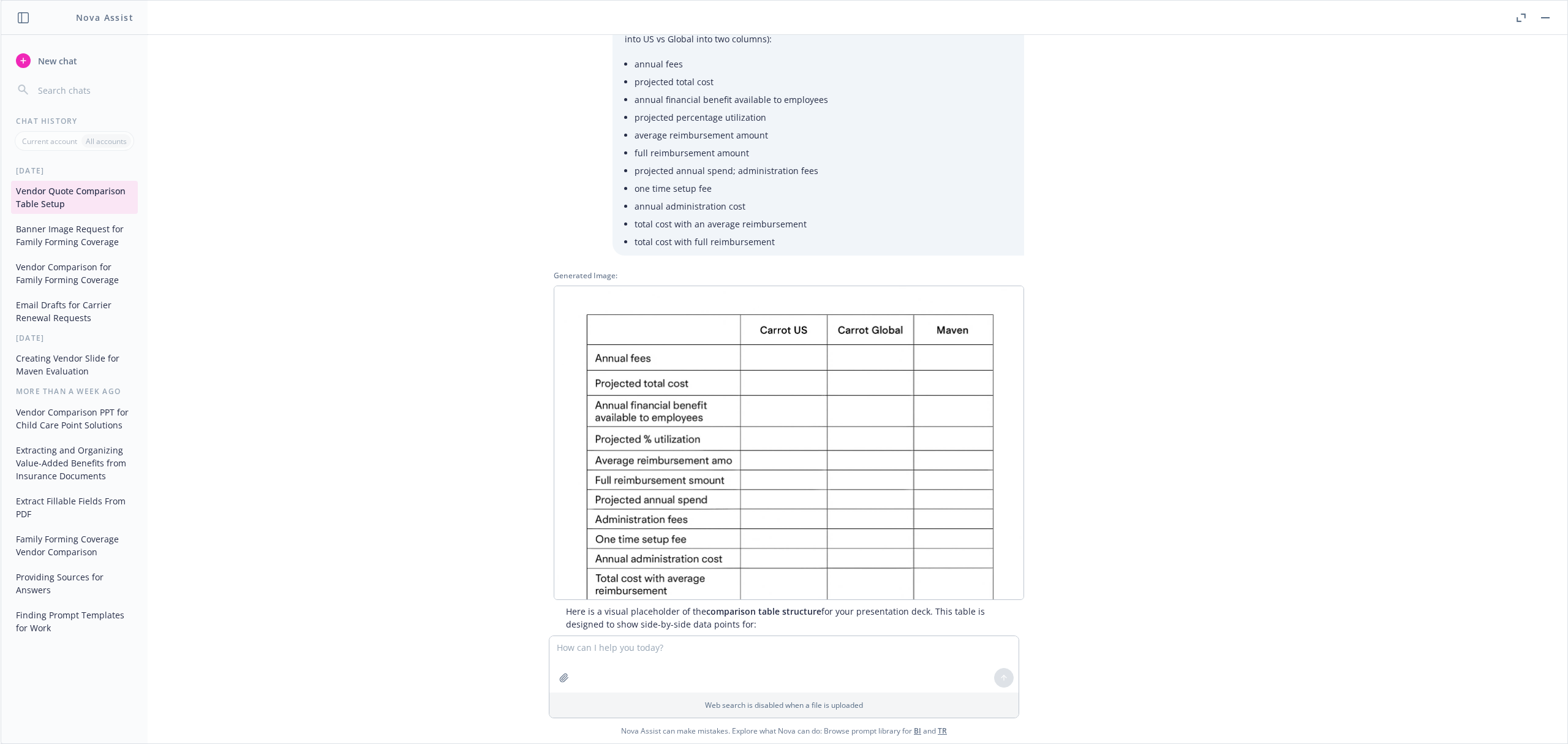
scroll to position [0, 0]
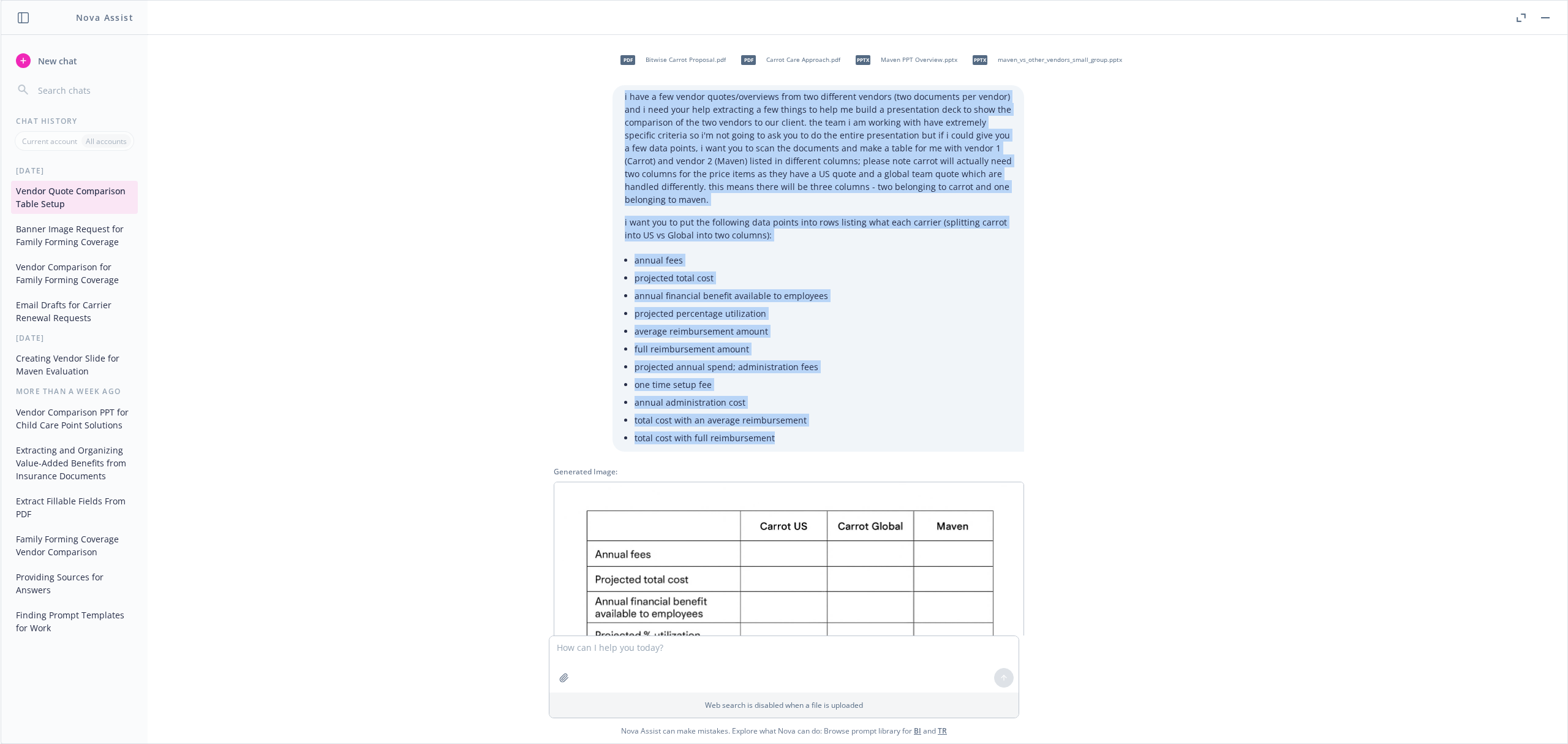
drag, startPoint x: 784, startPoint y: 439, endPoint x: 610, endPoint y: 102, distance: 379.3
click at [613, 102] on div "i have a few vendor quotes/overviews from two different vendors (two documents …" at bounding box center [818, 268] width 412 height 366
copy div "i have a few vendor quotes/overviews from two different vendors (two documents …"
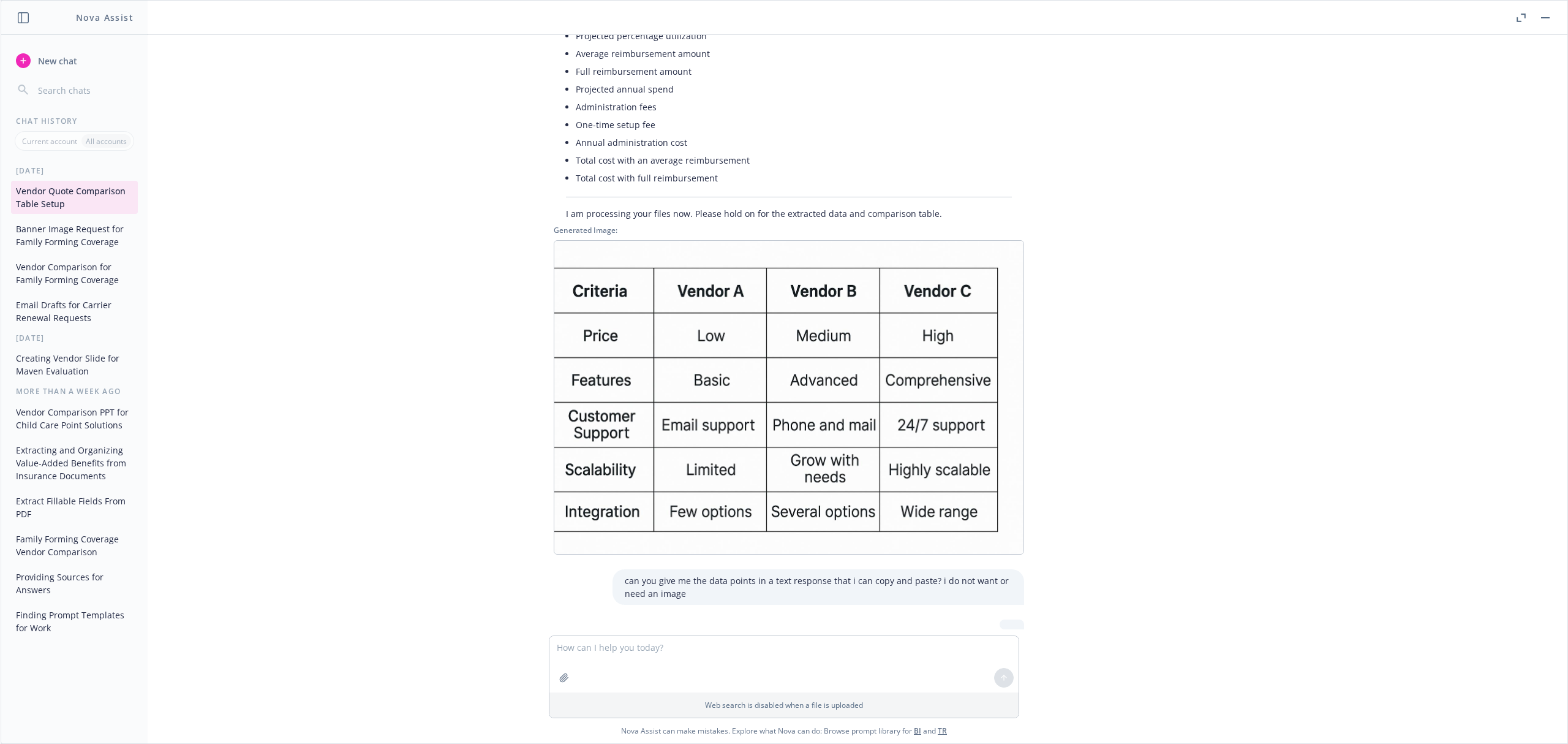
scroll to position [3463, 0]
